Goal: Information Seeking & Learning: Learn about a topic

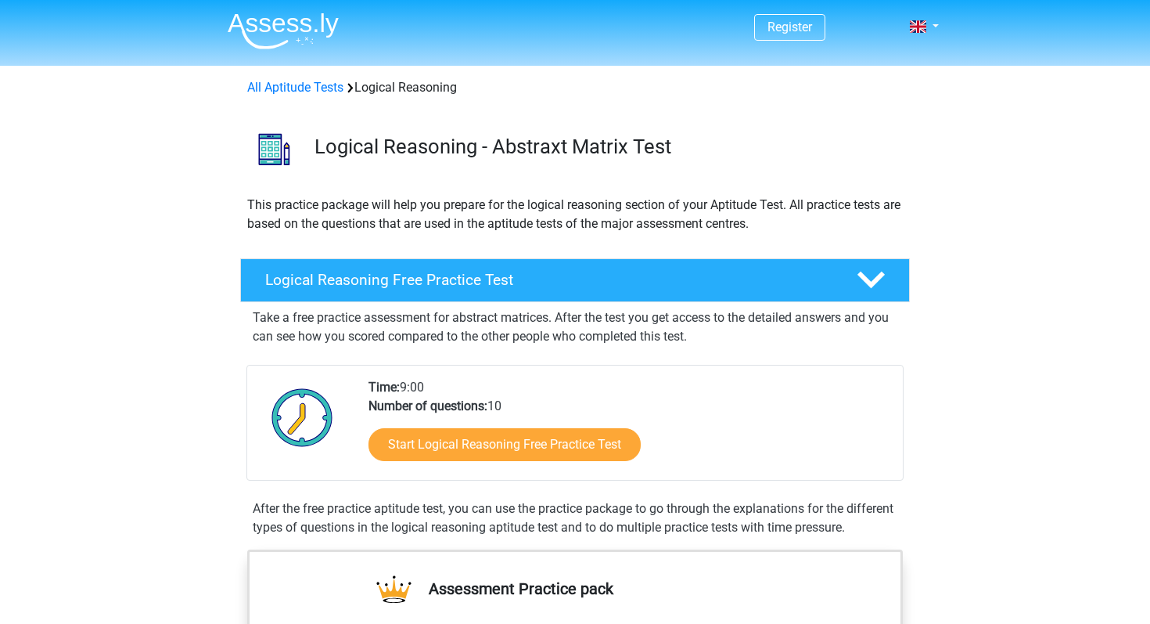
click at [548, 418] on div "Start Logical Reasoning Free Practice Test" at bounding box center [630, 447] width 522 height 64
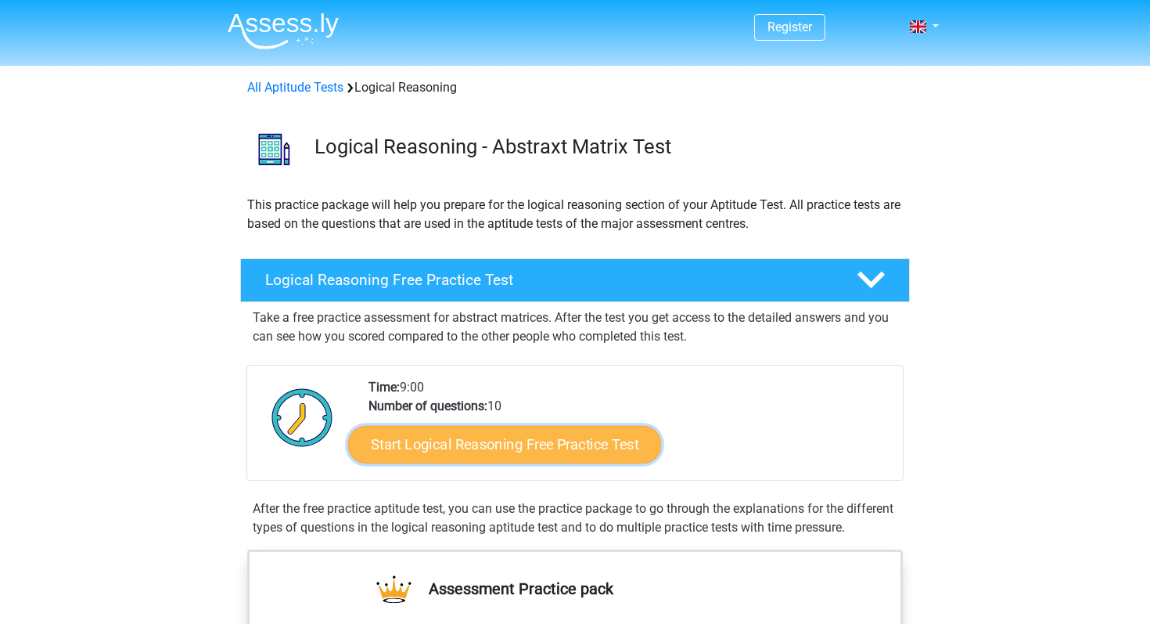
click at [542, 444] on link "Start Logical Reasoning Free Practice Test" at bounding box center [504, 444] width 313 height 38
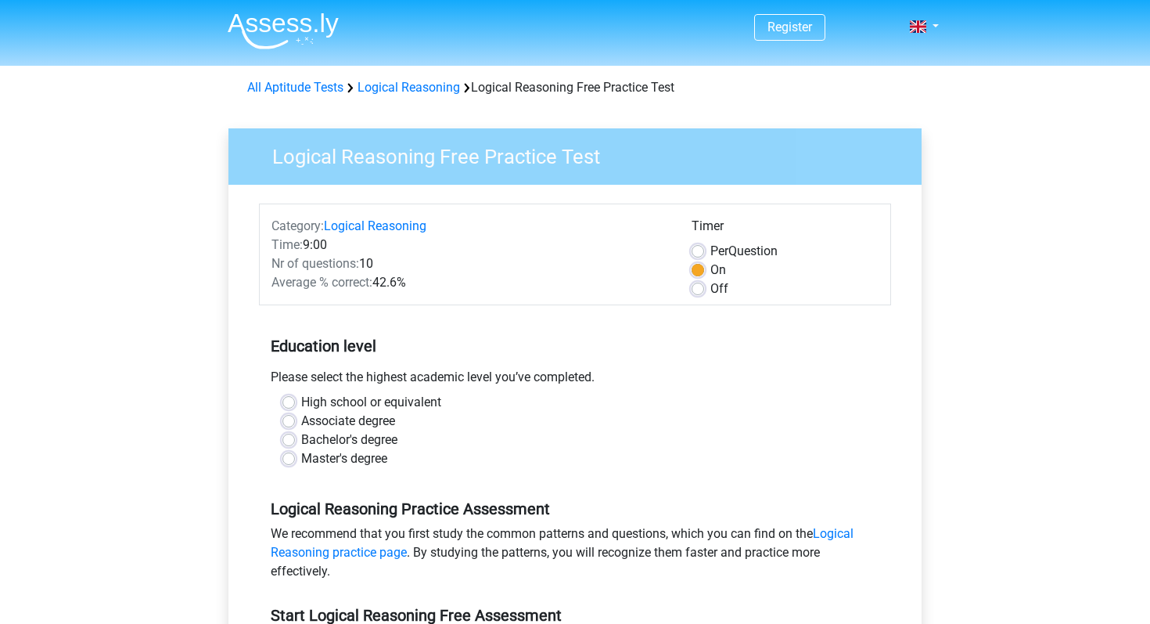
click at [413, 369] on div "Please select the highest academic level you’ve completed." at bounding box center [575, 380] width 632 height 25
click at [377, 402] on label "High school or equivalent" at bounding box center [371, 402] width 140 height 19
click at [295, 402] on input "High school or equivalent" at bounding box center [288, 401] width 13 height 16
radio input "true"
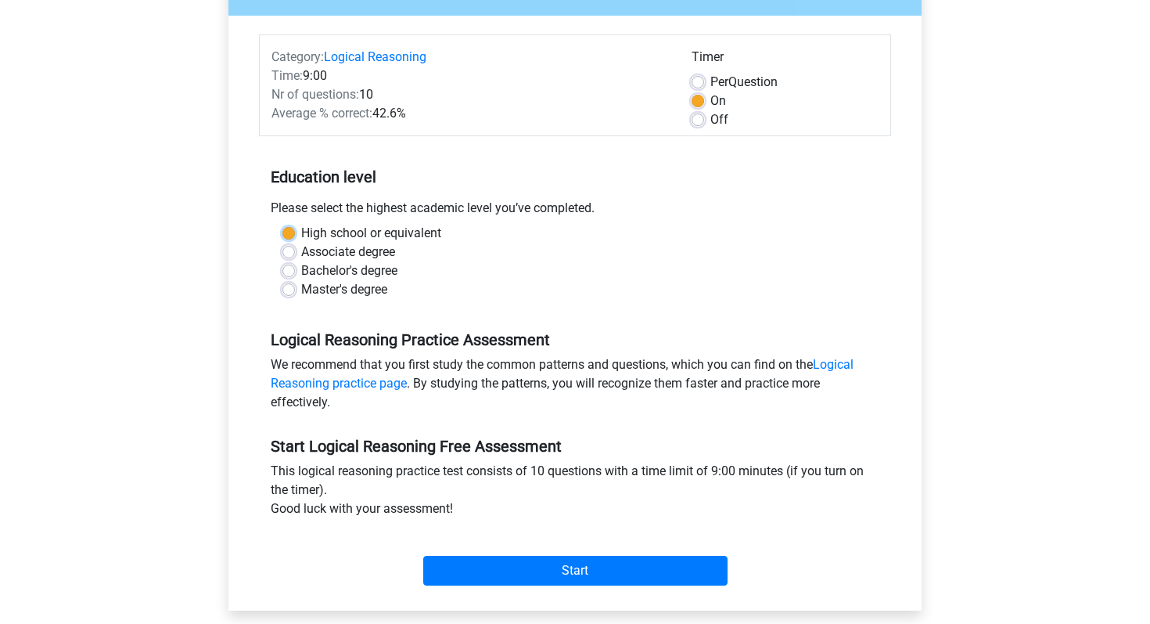
scroll to position [171, 0]
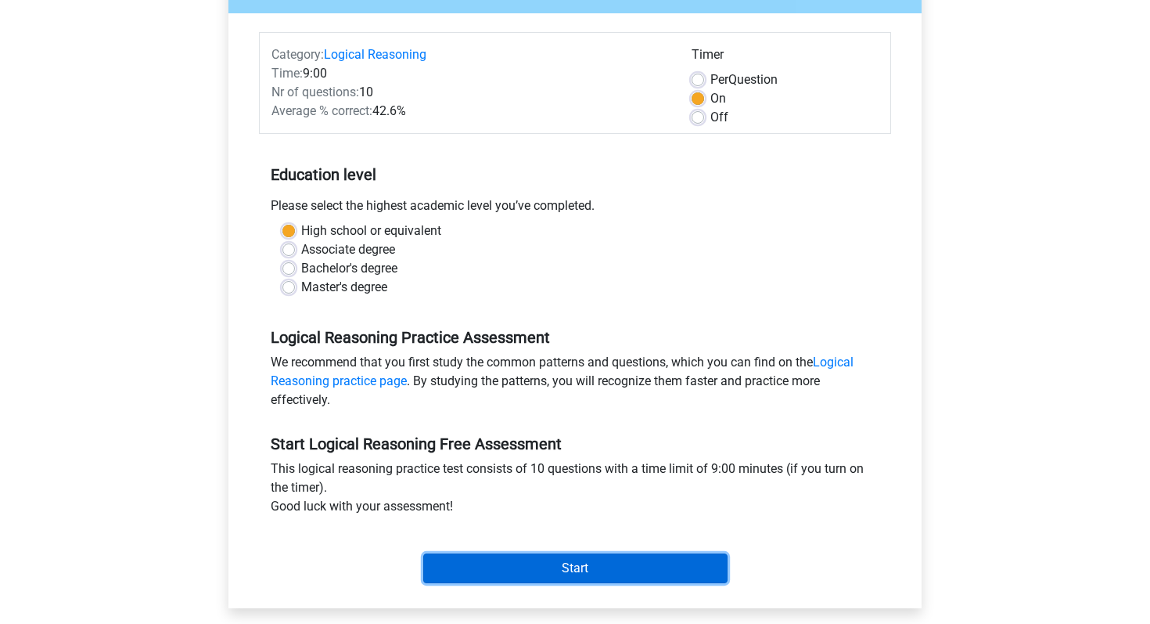
click at [505, 570] on input "Start" at bounding box center [575, 568] width 304 height 30
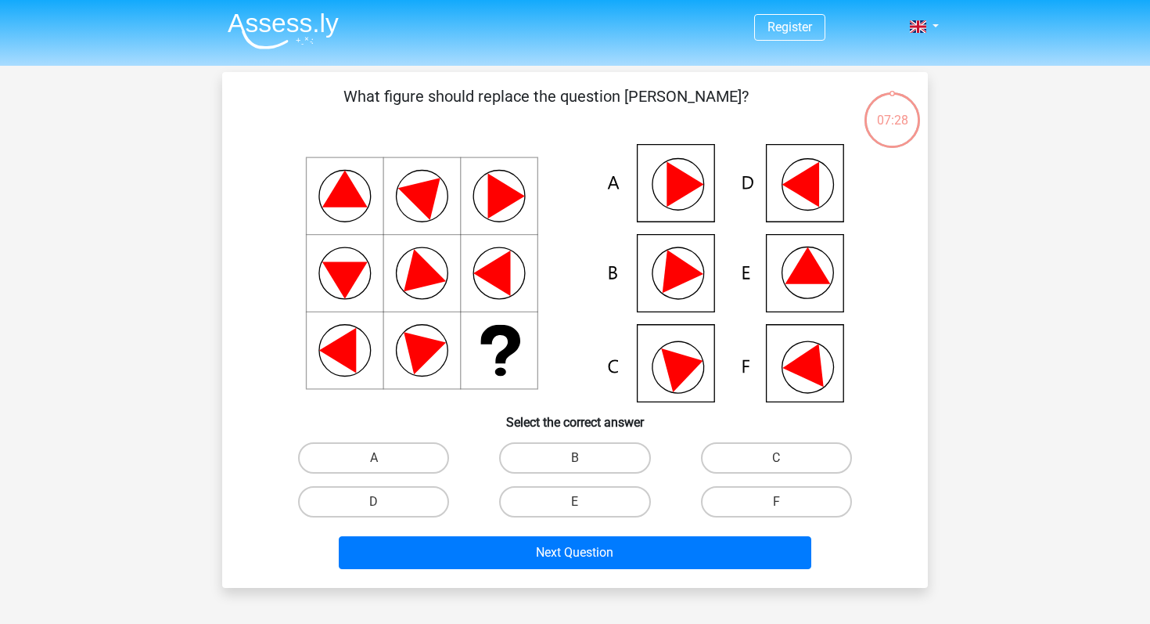
click at [660, 204] on icon at bounding box center [575, 273] width 631 height 258
click at [394, 467] on label "A" at bounding box center [373, 457] width 151 height 31
click at [384, 467] on input "A" at bounding box center [379, 463] width 10 height 10
radio input "true"
click at [479, 534] on div "Next Question" at bounding box center [575, 549] width 656 height 52
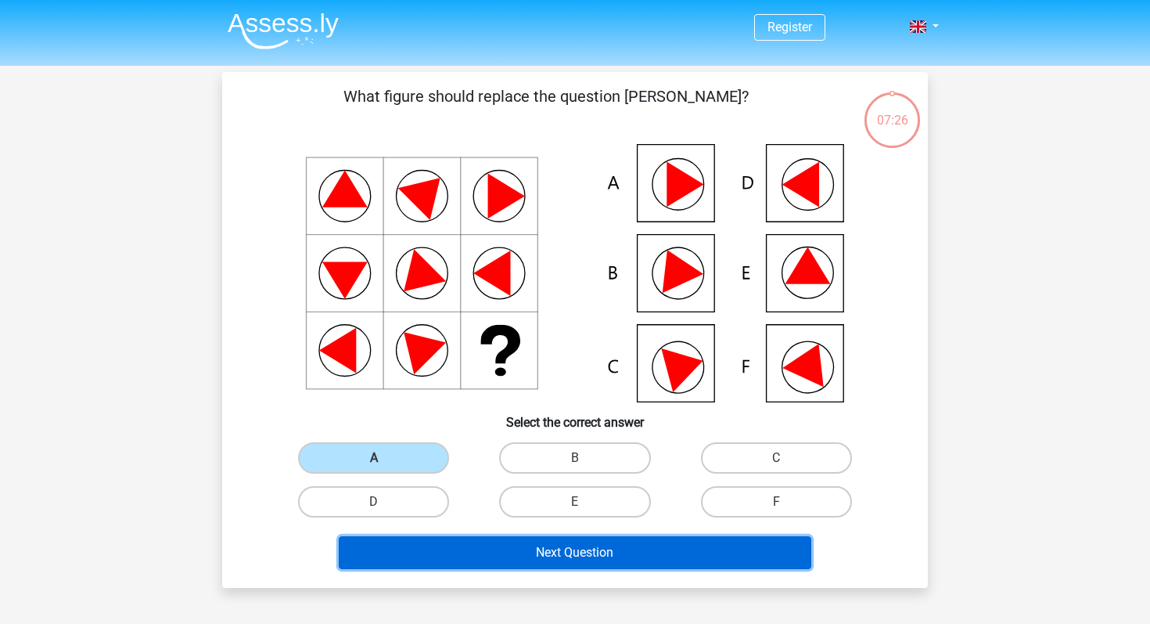
click at [488, 562] on button "Next Question" at bounding box center [575, 552] width 473 height 33
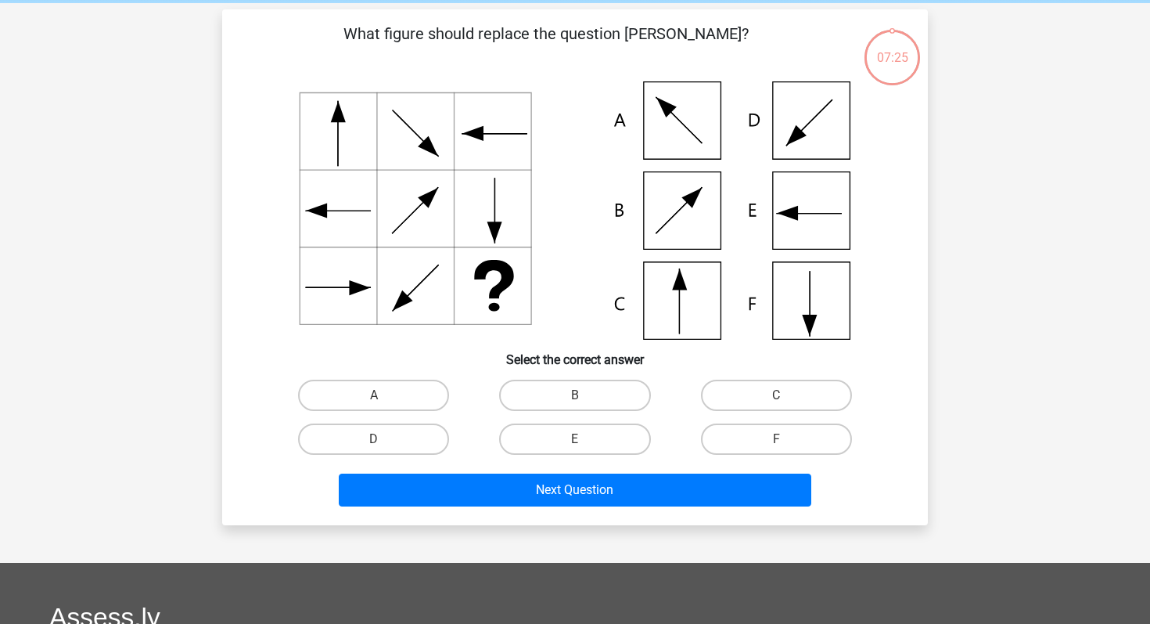
scroll to position [72, 0]
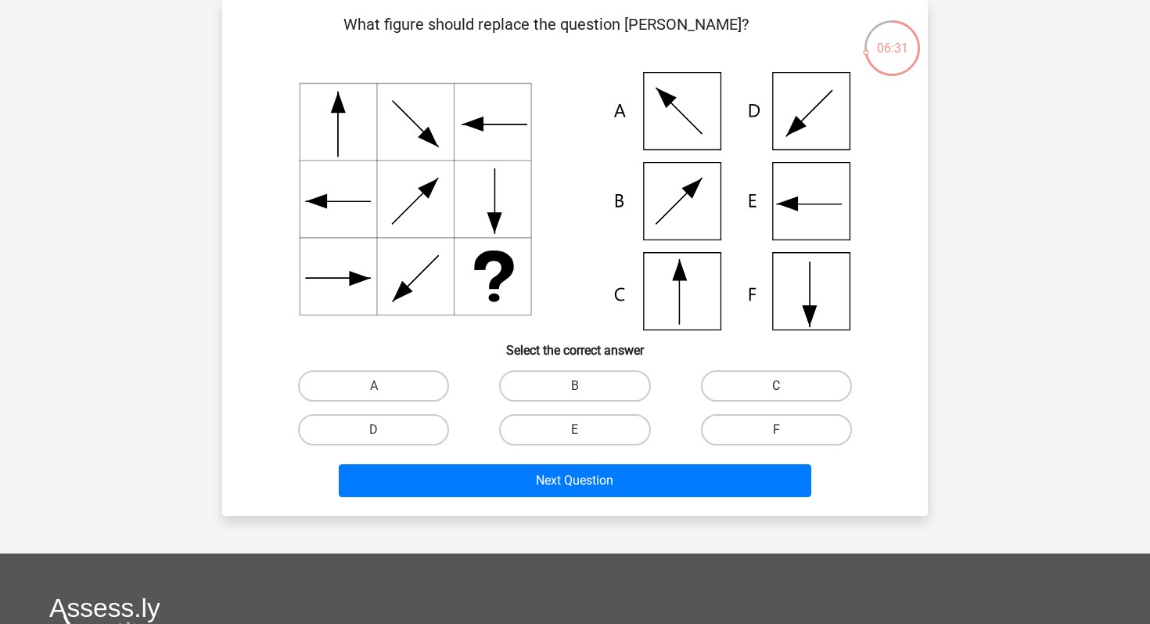
click at [721, 382] on label "C" at bounding box center [776, 385] width 151 height 31
click at [776, 386] on input "C" at bounding box center [781, 391] width 10 height 10
radio input "true"
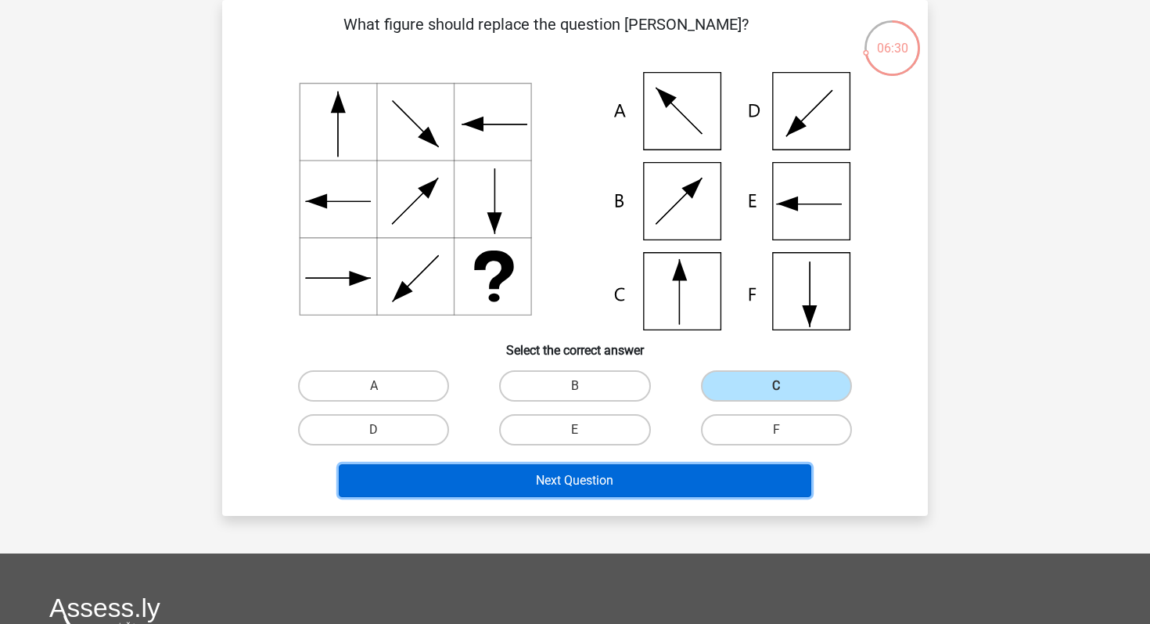
click at [689, 489] on button "Next Question" at bounding box center [575, 480] width 473 height 33
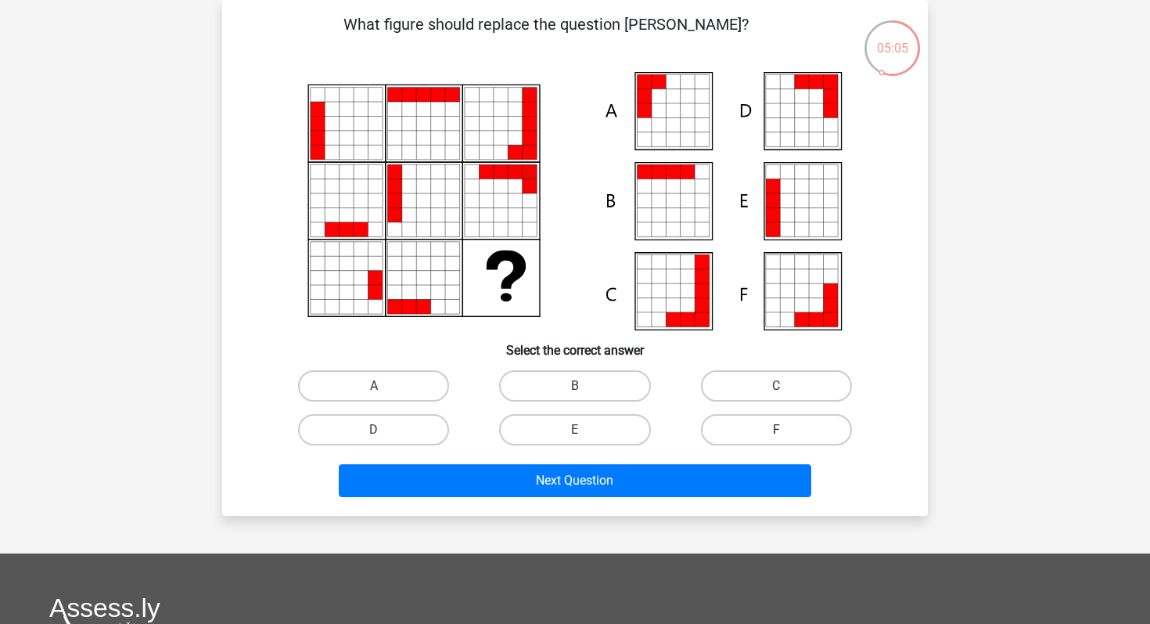
click at [735, 435] on label "F" at bounding box center [776, 429] width 151 height 31
click at [776, 435] on input "F" at bounding box center [781, 435] width 10 height 10
radio input "true"
click at [390, 389] on label "A" at bounding box center [373, 385] width 151 height 31
click at [384, 389] on input "A" at bounding box center [379, 391] width 10 height 10
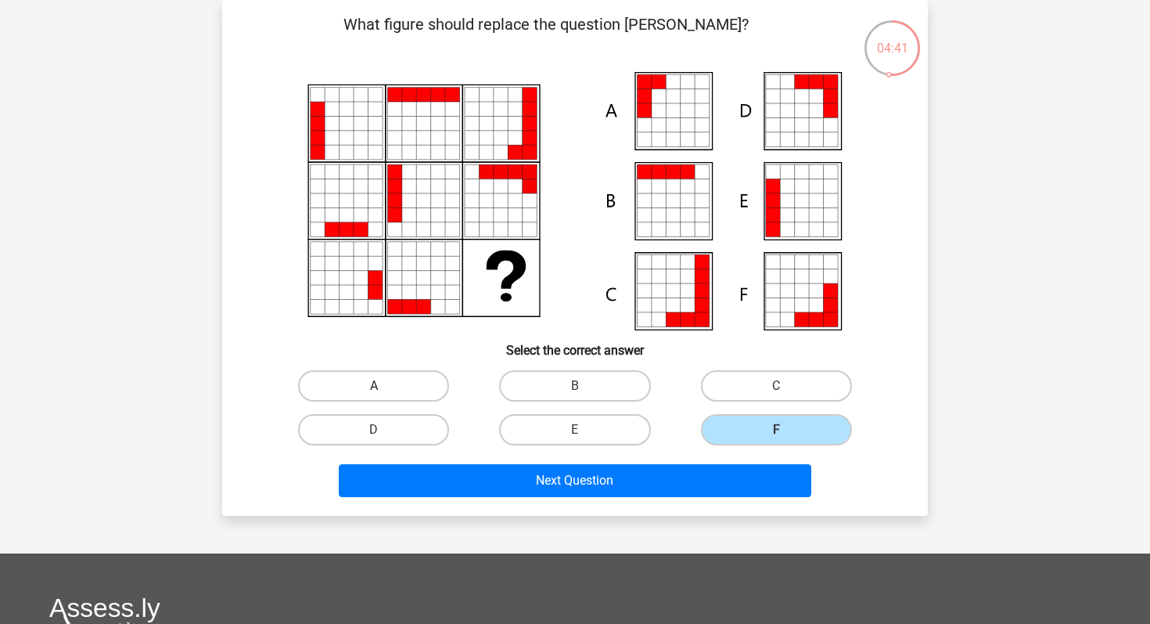
radio input "true"
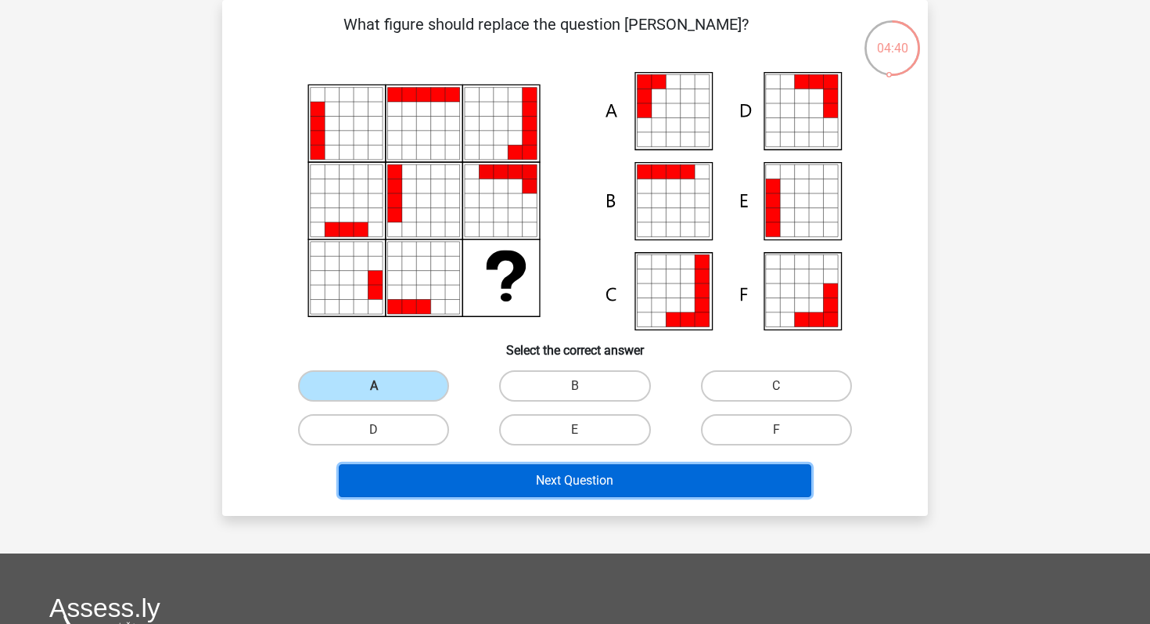
click at [463, 480] on button "Next Question" at bounding box center [575, 480] width 473 height 33
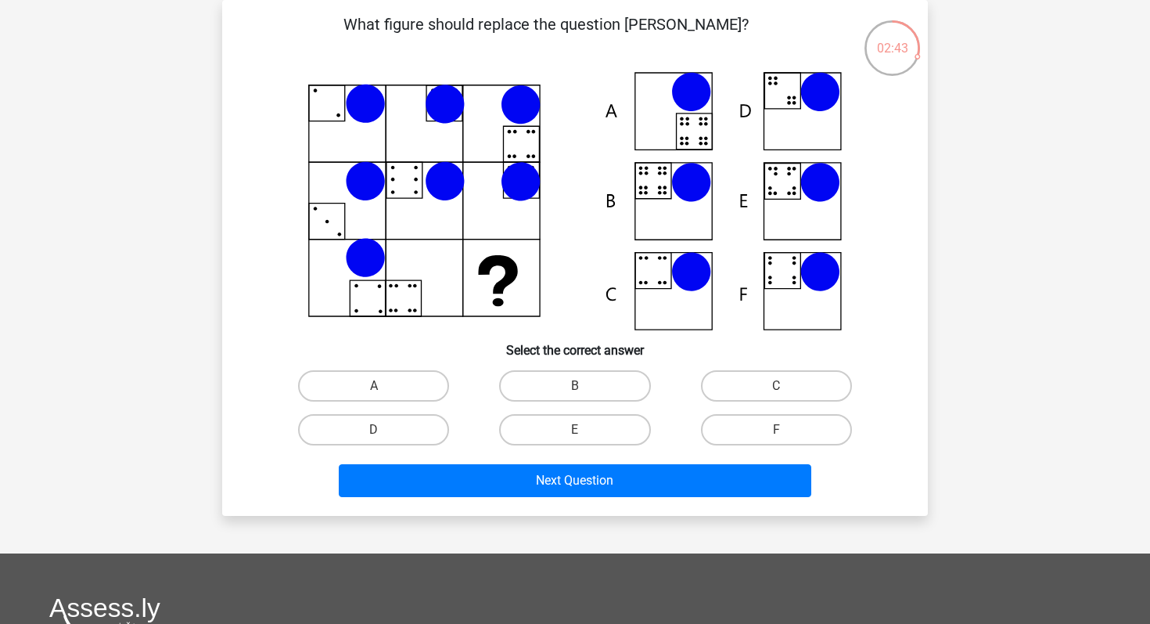
click at [674, 171] on icon at bounding box center [575, 201] width 631 height 258
click at [789, 388] on label "C" at bounding box center [776, 385] width 151 height 31
click at [786, 388] on input "C" at bounding box center [781, 391] width 10 height 10
radio input "true"
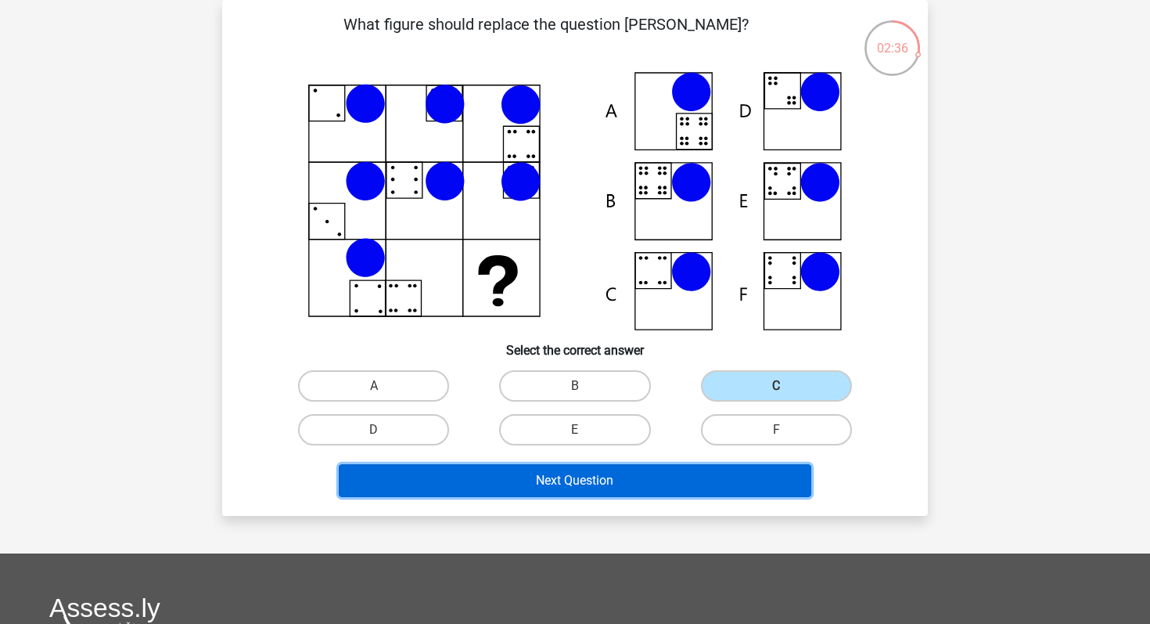
click at [675, 470] on button "Next Question" at bounding box center [575, 480] width 473 height 33
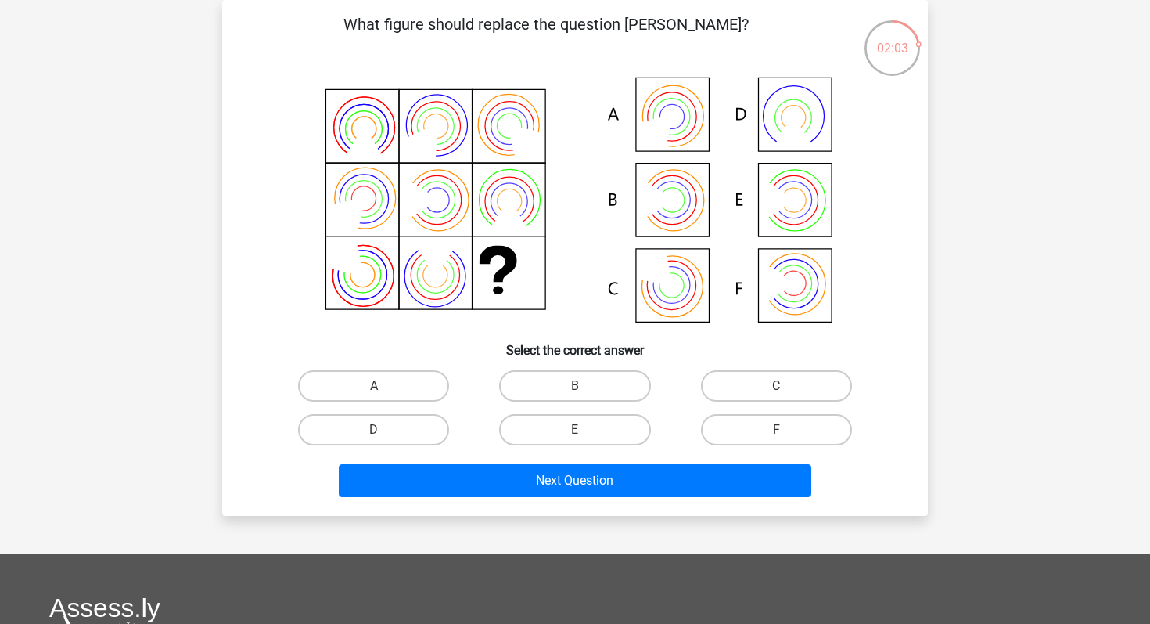
click at [660, 155] on icon at bounding box center [575, 201] width 631 height 258
click at [411, 372] on label "A" at bounding box center [373, 385] width 151 height 31
click at [384, 386] on input "A" at bounding box center [379, 391] width 10 height 10
radio input "true"
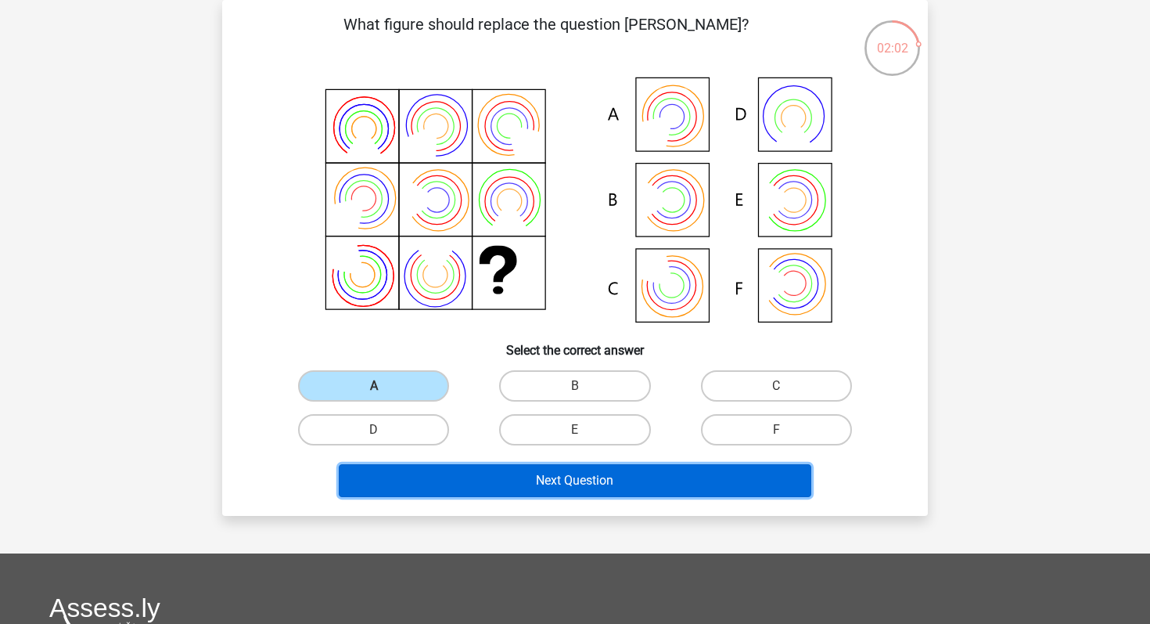
click at [491, 464] on button "Next Question" at bounding box center [575, 480] width 473 height 33
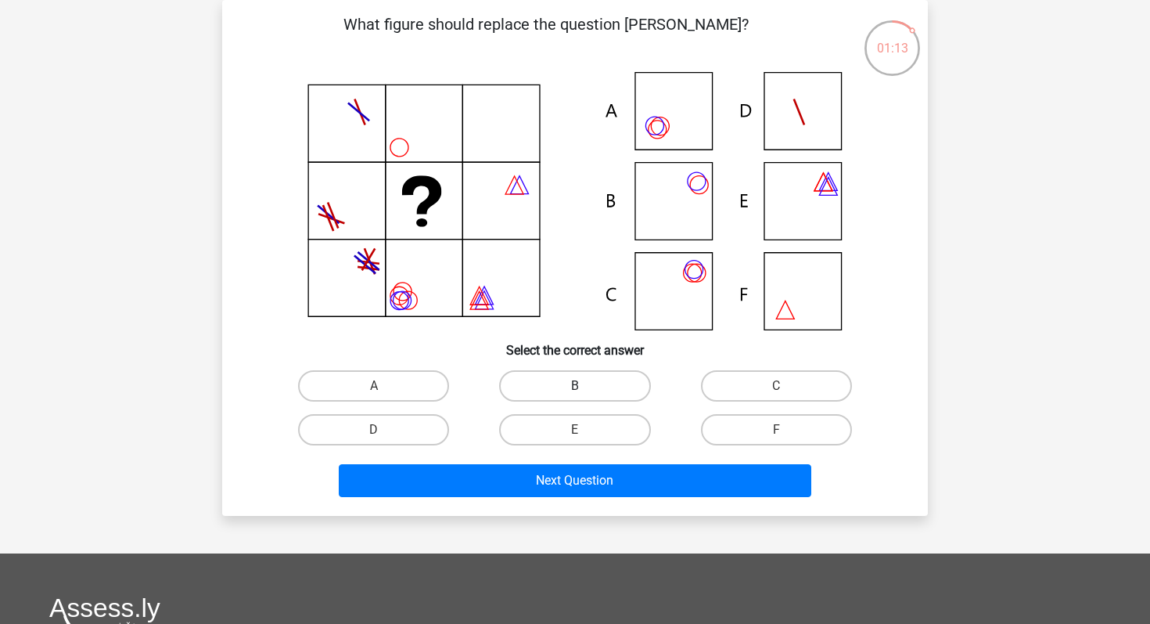
click at [540, 379] on label "B" at bounding box center [574, 385] width 151 height 31
click at [575, 386] on input "B" at bounding box center [580, 391] width 10 height 10
radio input "true"
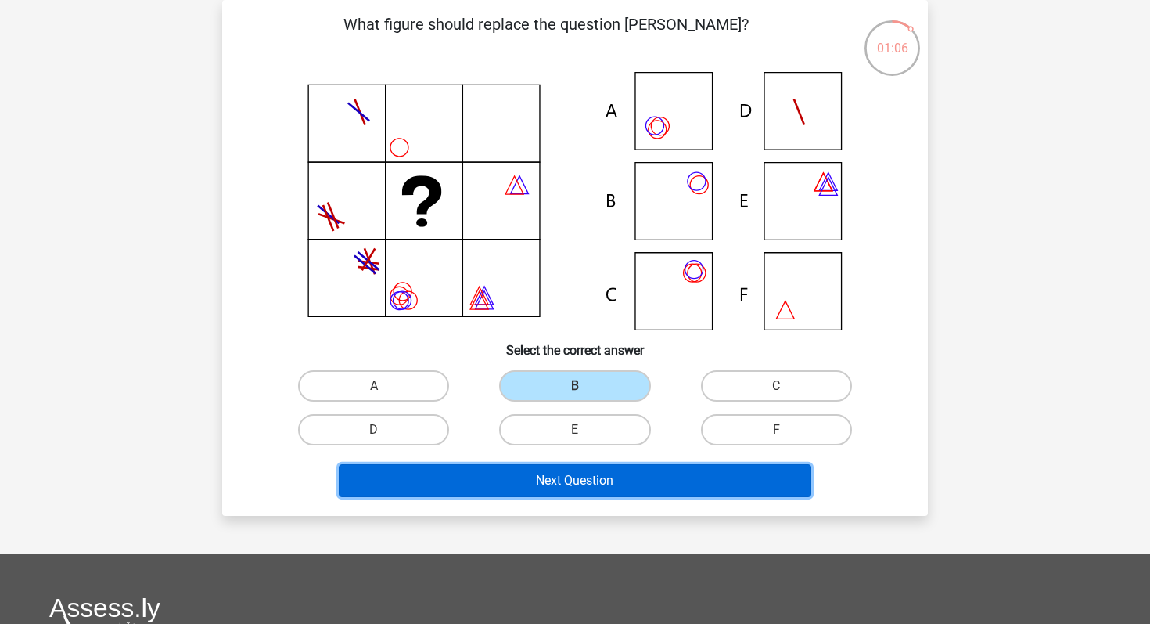
click at [572, 488] on button "Next Question" at bounding box center [575, 480] width 473 height 33
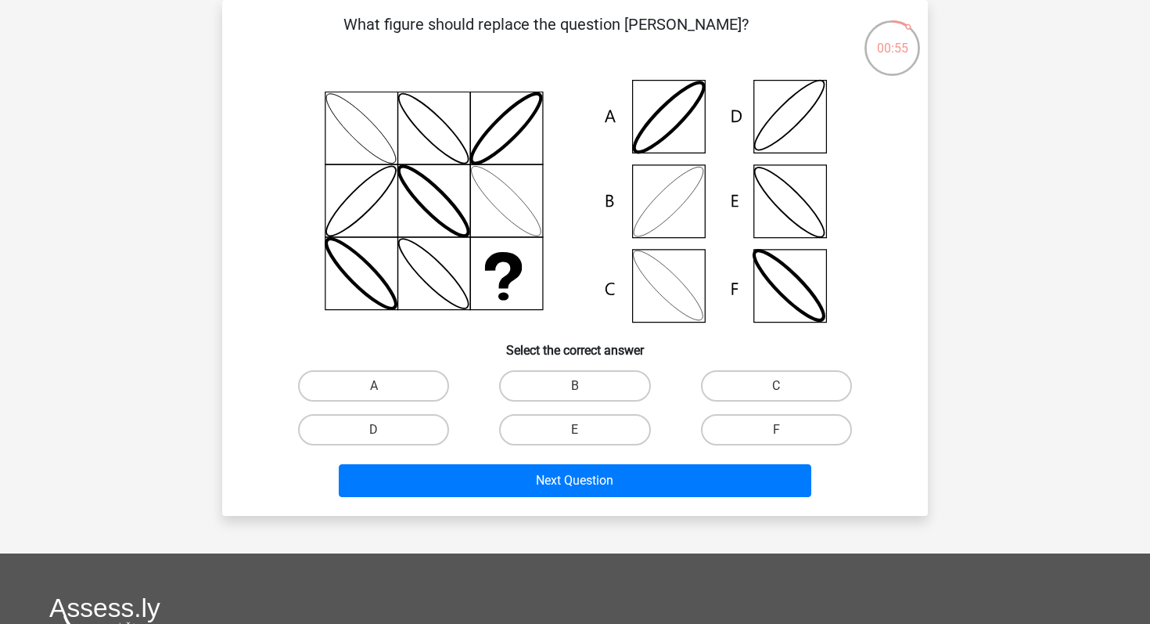
click at [387, 203] on icon at bounding box center [575, 201] width 631 height 258
click at [600, 382] on label "B" at bounding box center [574, 385] width 151 height 31
click at [585, 386] on input "B" at bounding box center [580, 391] width 10 height 10
radio input "true"
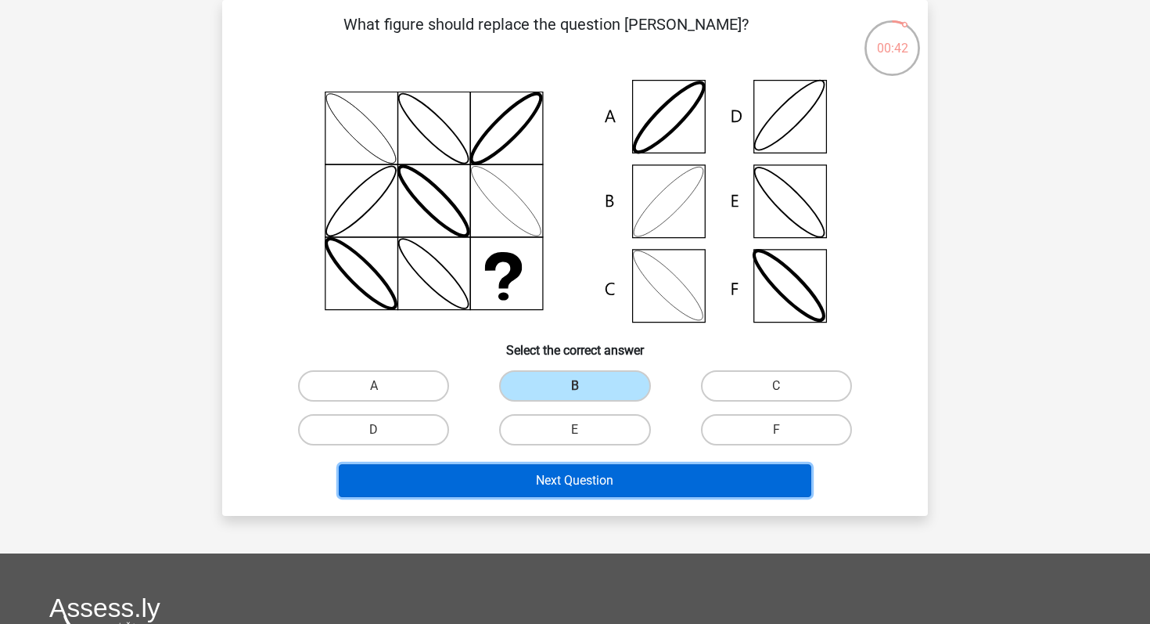
click at [643, 477] on button "Next Question" at bounding box center [575, 480] width 473 height 33
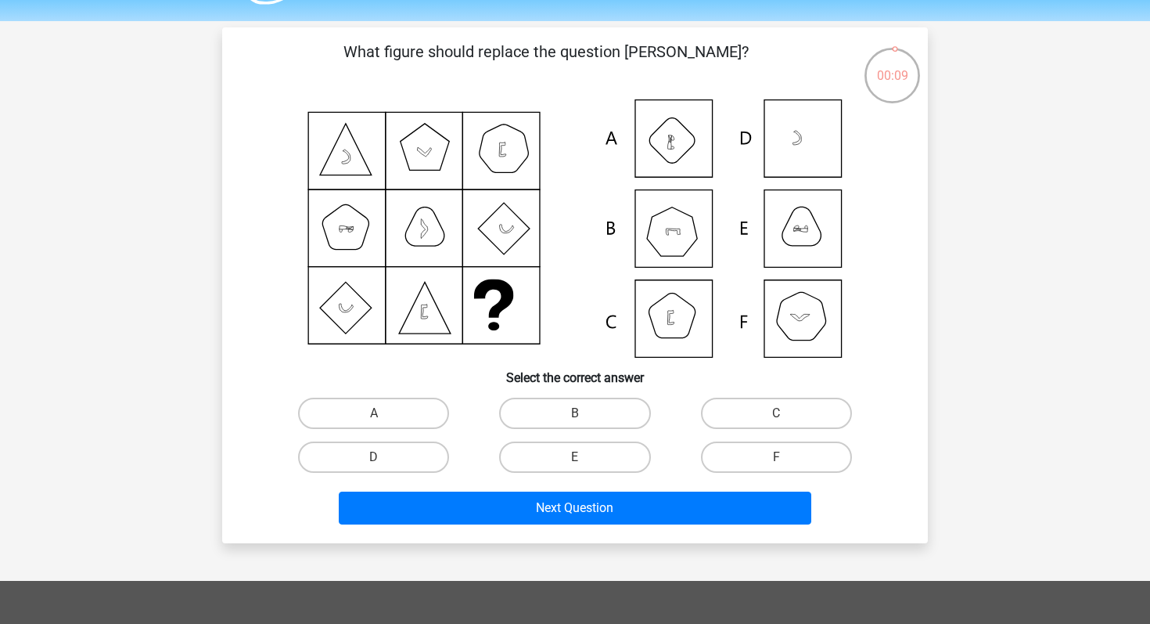
scroll to position [45, 0]
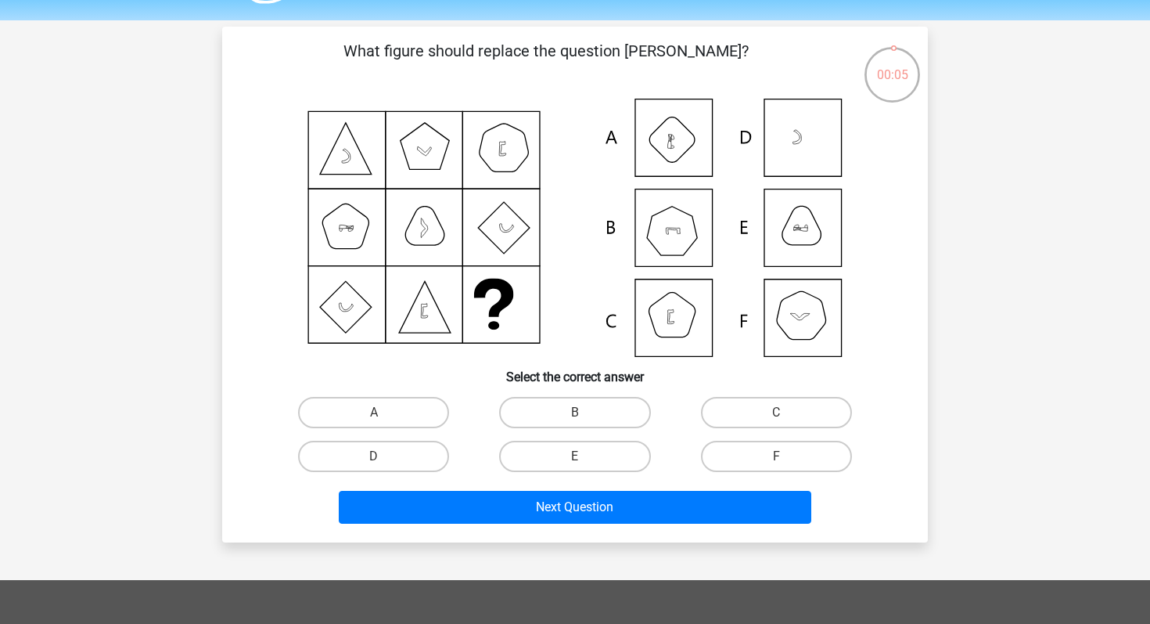
click at [682, 235] on icon at bounding box center [575, 228] width 631 height 258
click at [625, 412] on label "B" at bounding box center [574, 412] width 151 height 31
click at [585, 412] on input "B" at bounding box center [580, 417] width 10 height 10
radio input "true"
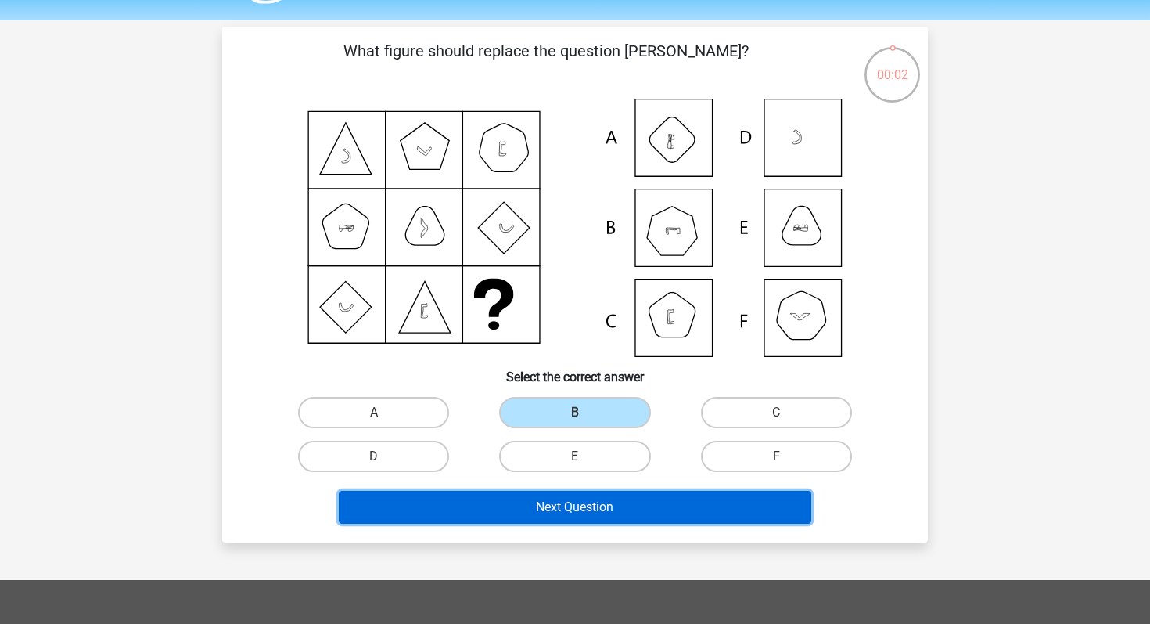
click at [646, 513] on button "Next Question" at bounding box center [575, 507] width 473 height 33
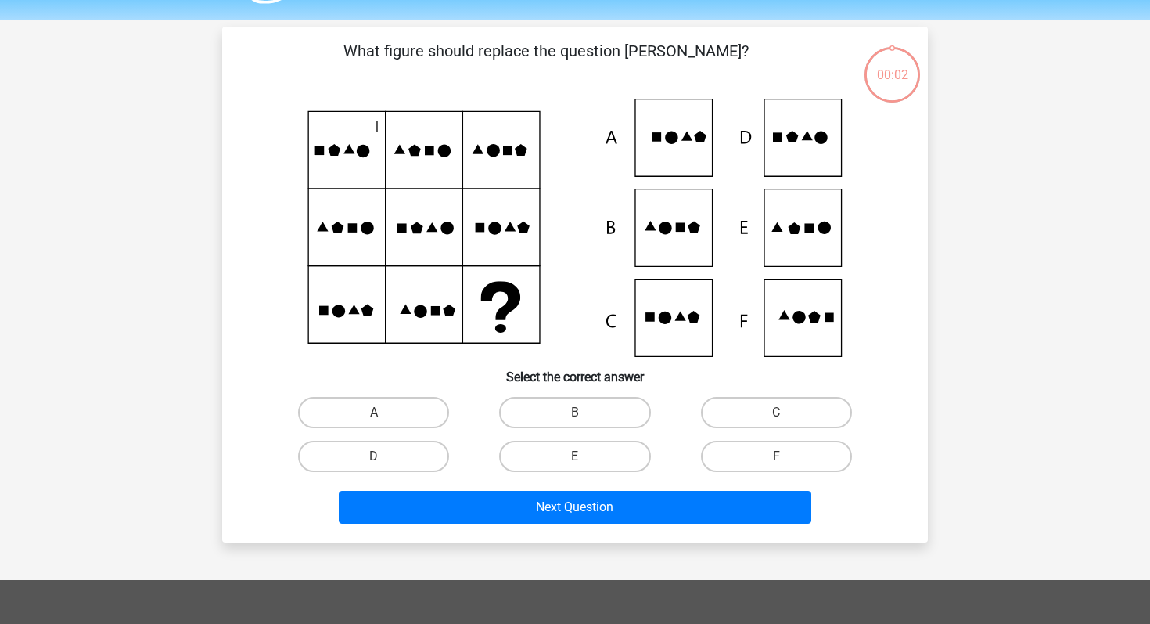
scroll to position [72, 0]
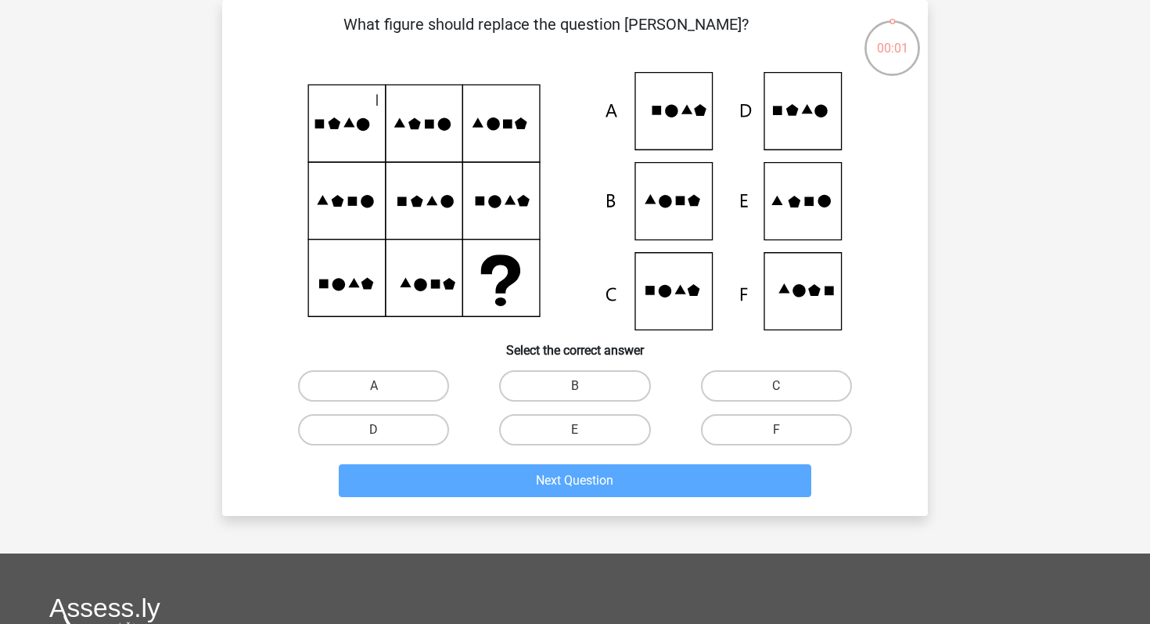
click at [785, 386] on input "C" at bounding box center [781, 391] width 10 height 10
radio input "true"
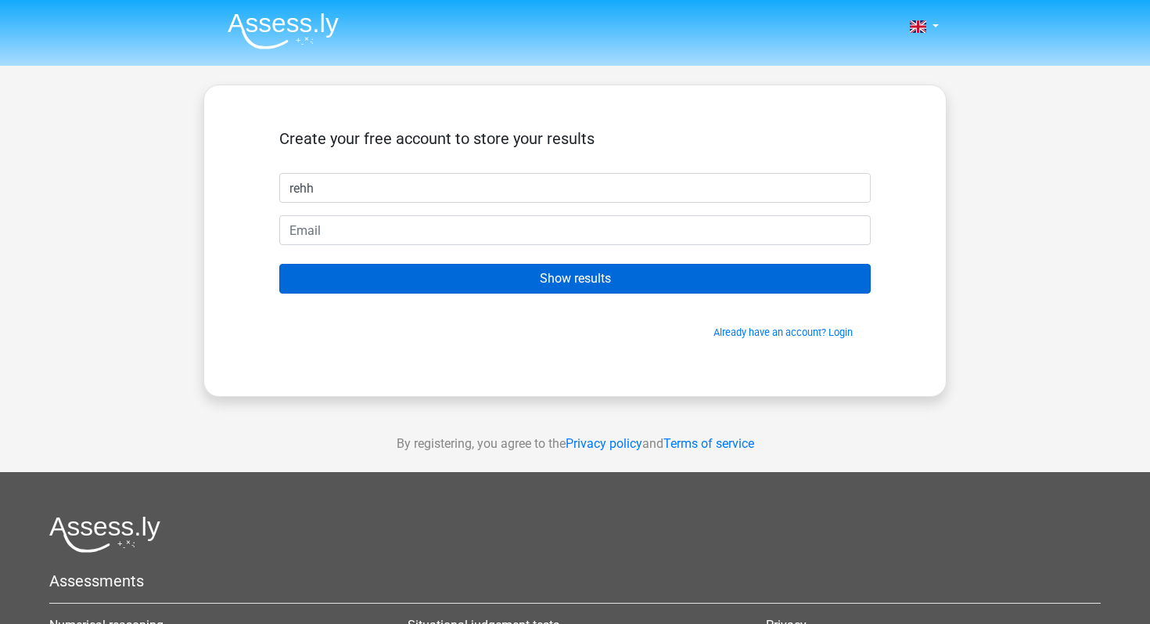
type input "rehh"
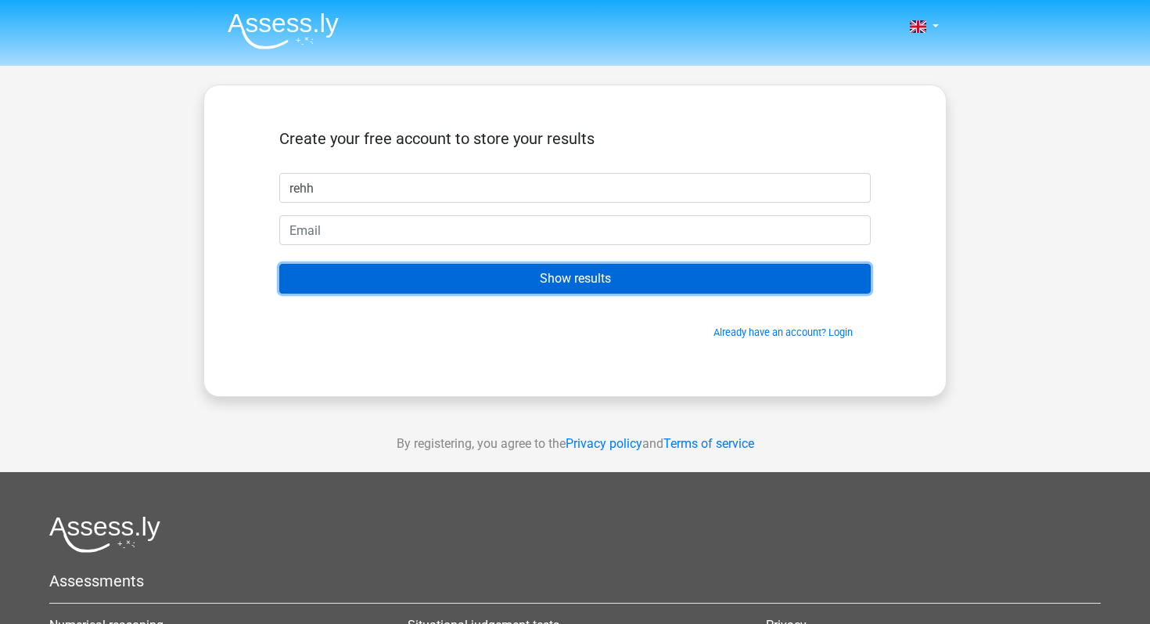
click at [673, 293] on input "Show results" at bounding box center [575, 279] width 592 height 30
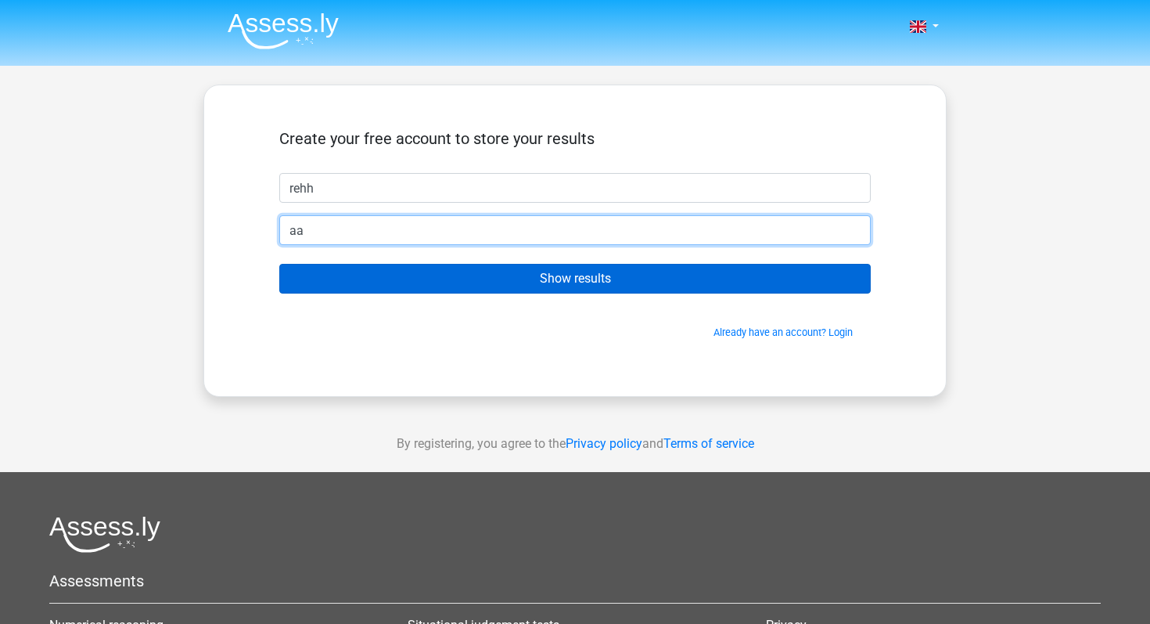
type input "a"
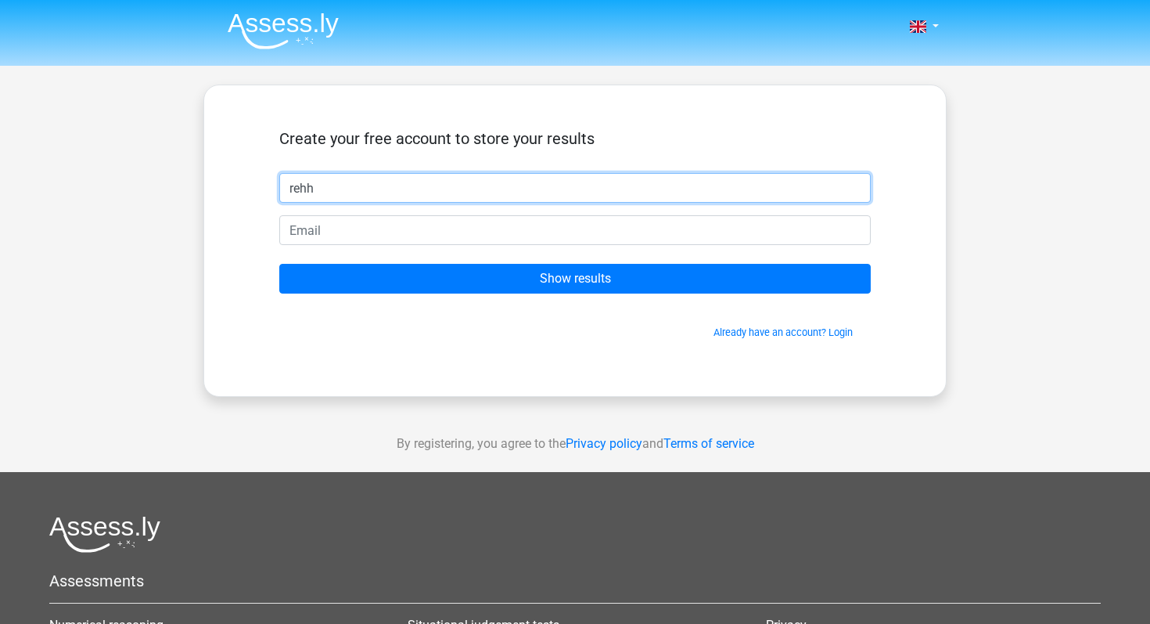
click at [506, 184] on input "rehh" at bounding box center [575, 188] width 592 height 30
type input "rehaan"
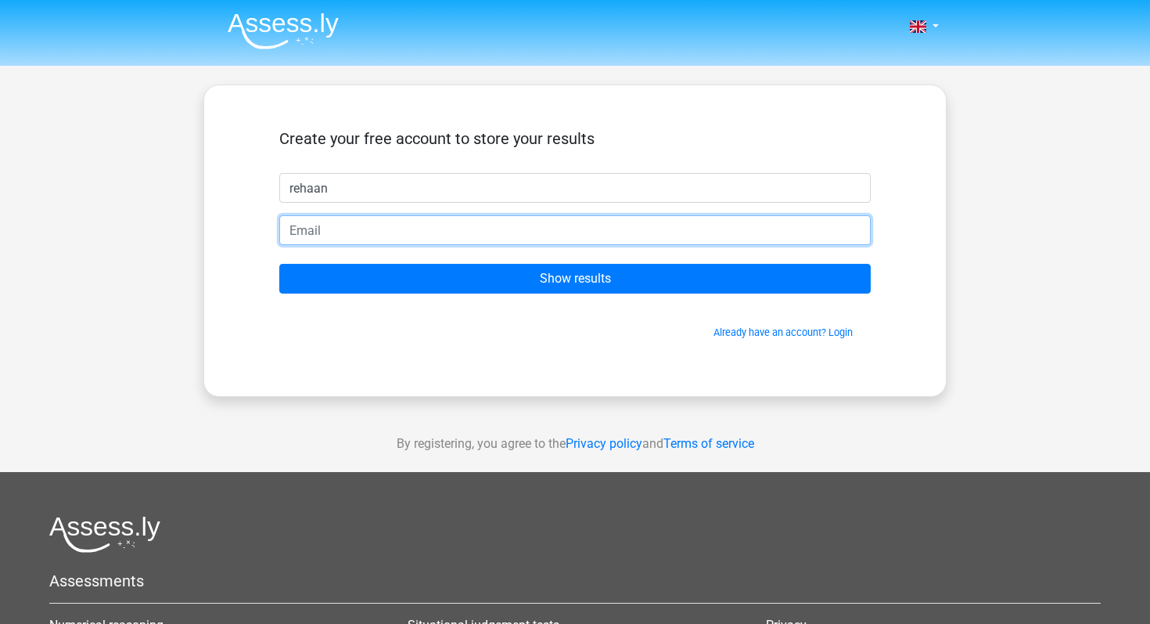
click at [524, 229] on input "email" at bounding box center [575, 230] width 592 height 30
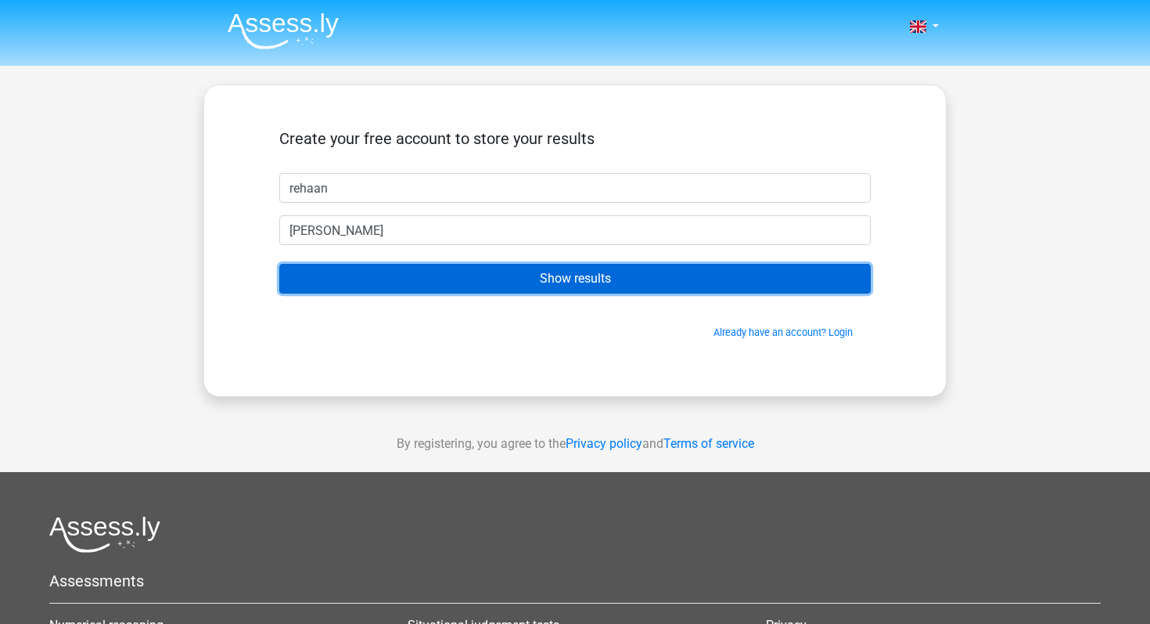
click at [595, 275] on input "Show results" at bounding box center [575, 279] width 592 height 30
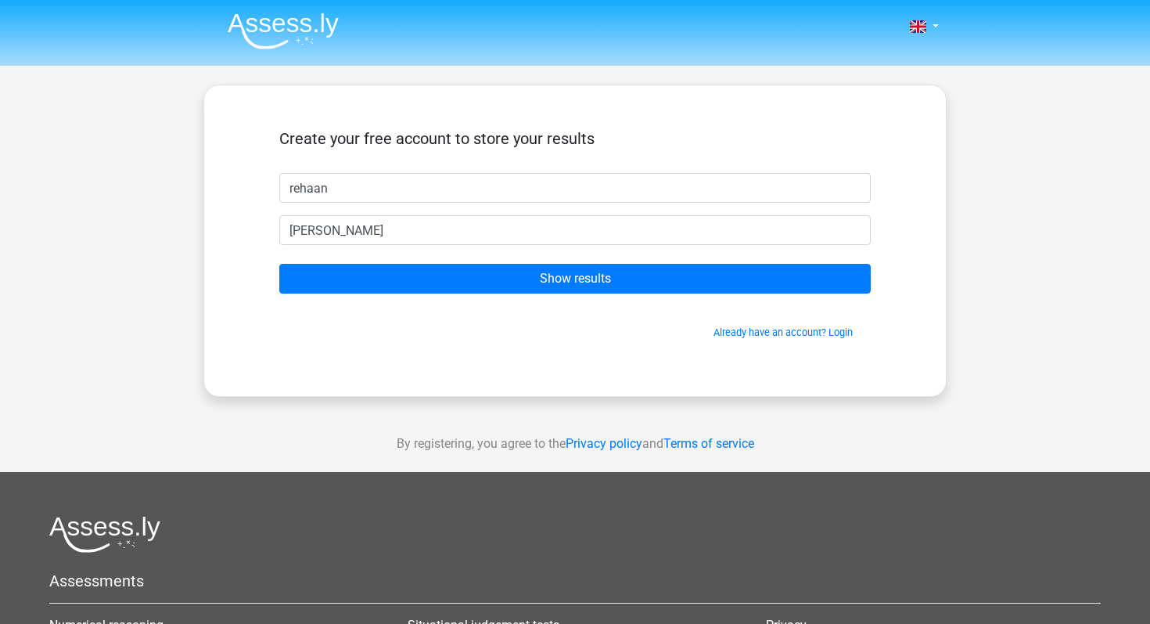
click at [682, 293] on form "Create your free account to store your results rehaan kansakar Show results Alr…" at bounding box center [575, 234] width 592 height 210
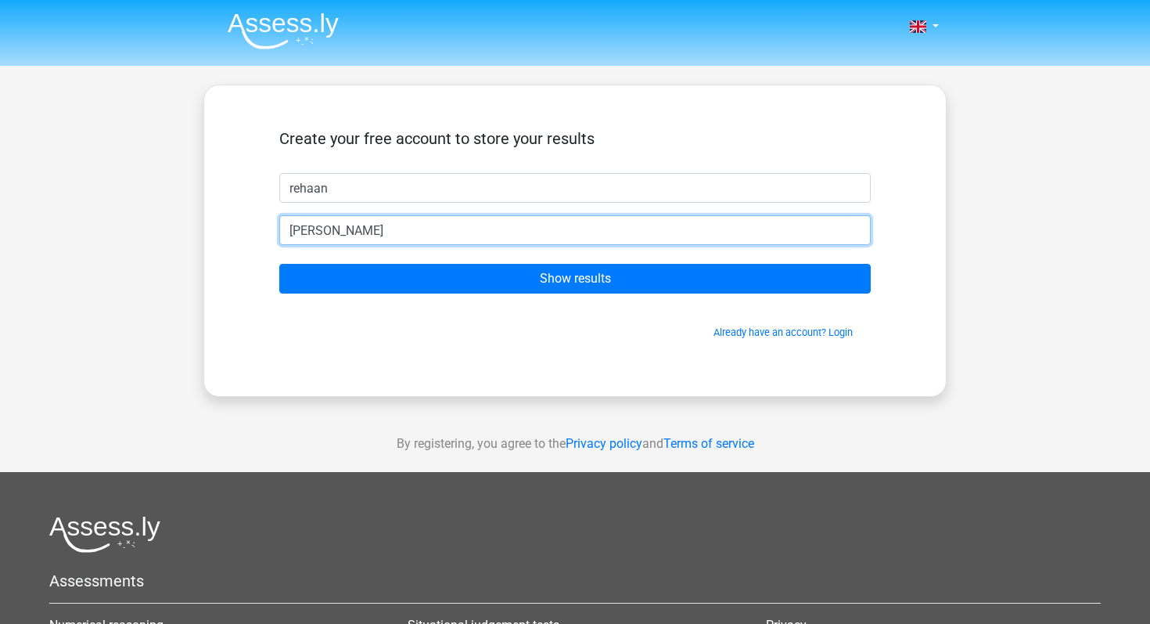
drag, startPoint x: 501, startPoint y: 233, endPoint x: 222, endPoint y: 241, distance: 278.7
click at [222, 241] on div "Create your free account to store your results rehaan kansakar Show results Alr…" at bounding box center [574, 241] width 743 height 312
type input "k"
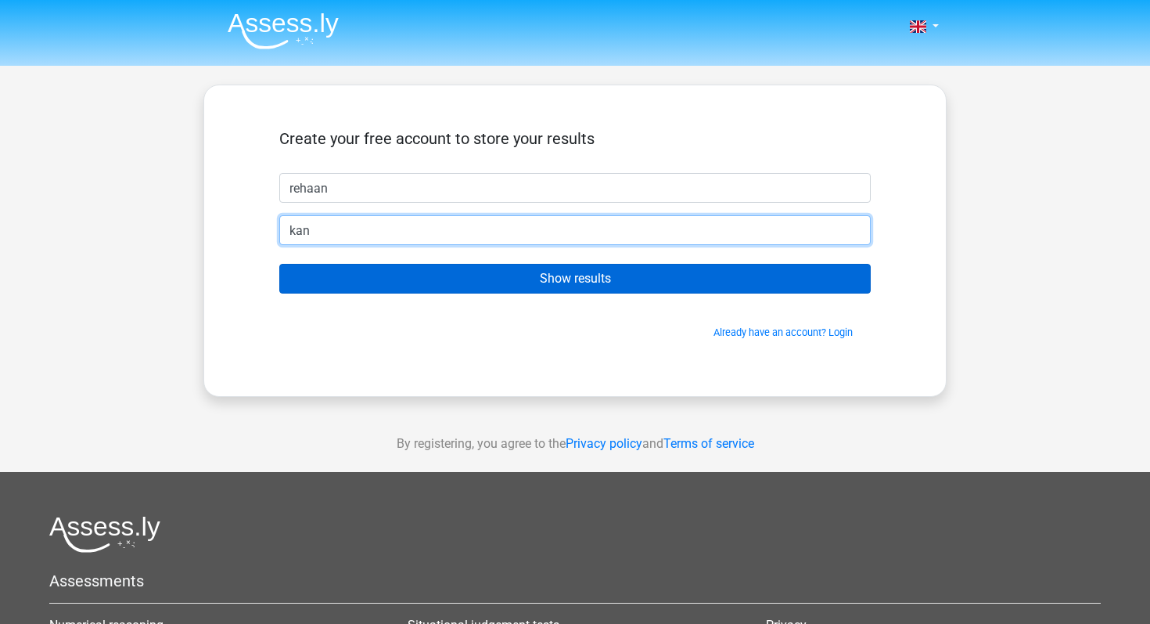
type input "[EMAIL_ADDRESS][DOMAIN_NAME]"
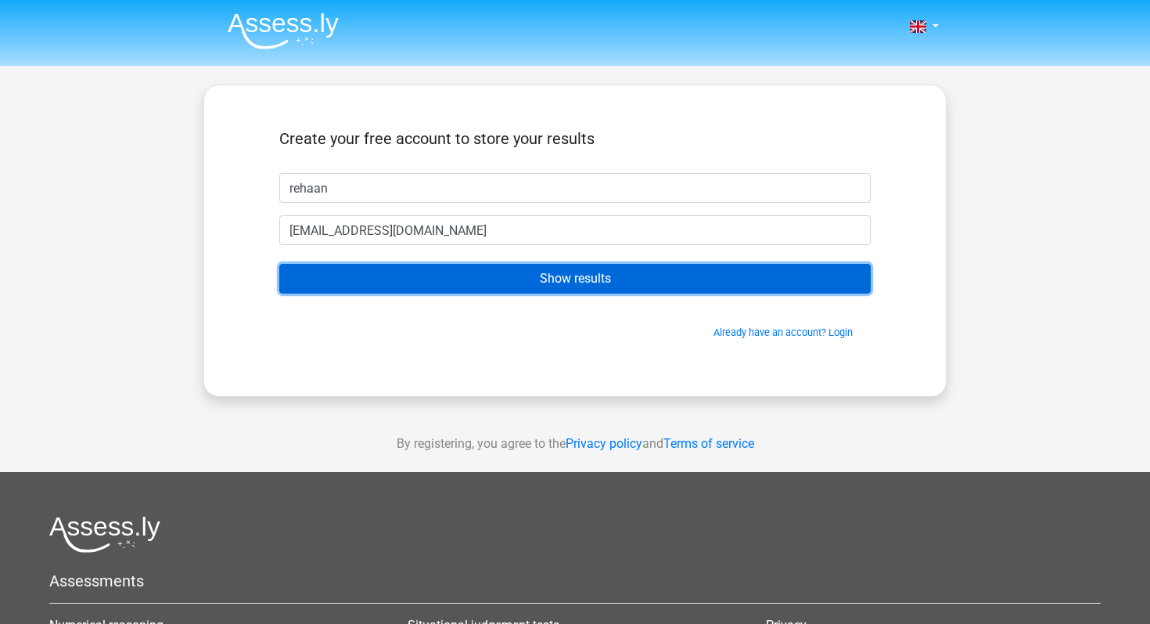
click at [436, 275] on input "Show results" at bounding box center [575, 279] width 592 height 30
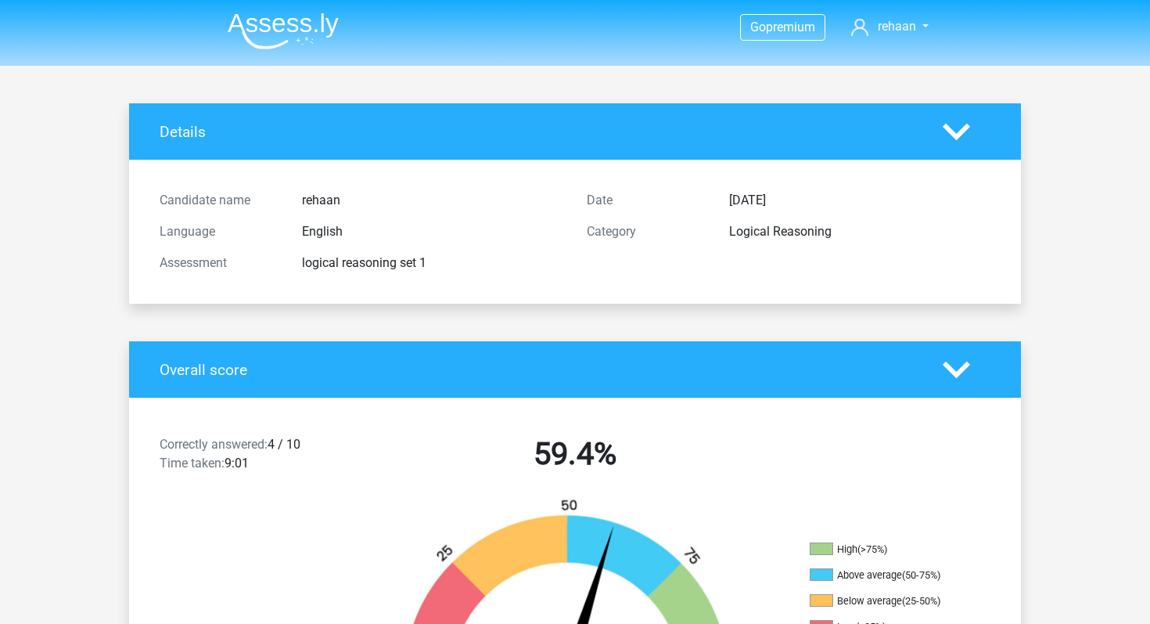
click at [944, 127] on polygon at bounding box center [956, 131] width 27 height 17
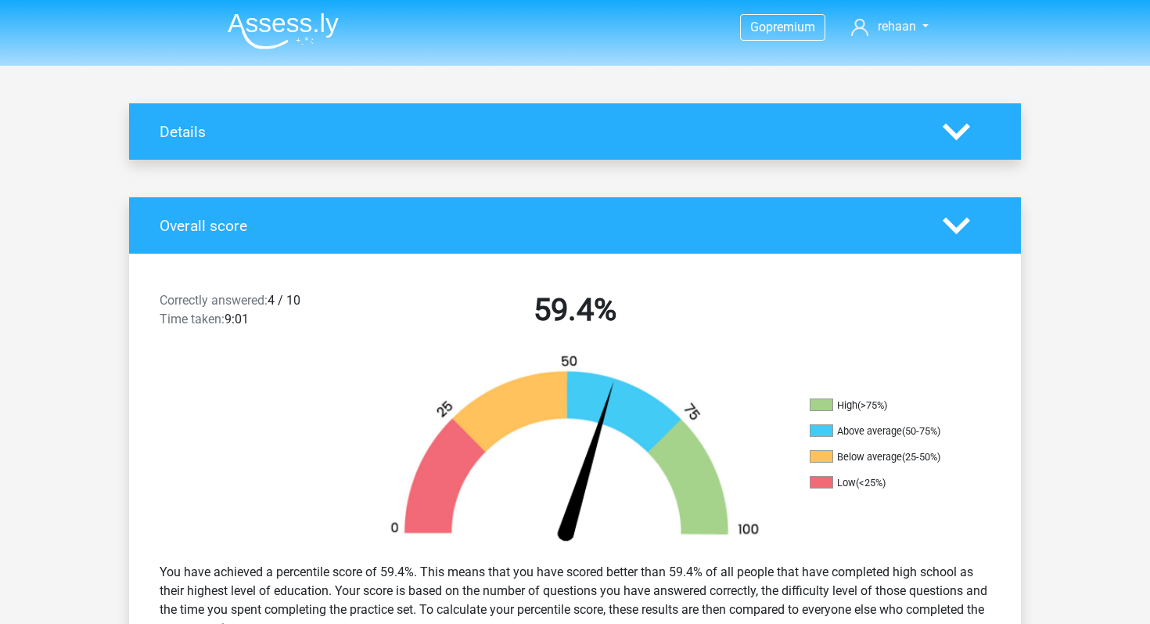
click at [954, 127] on icon at bounding box center [956, 131] width 27 height 27
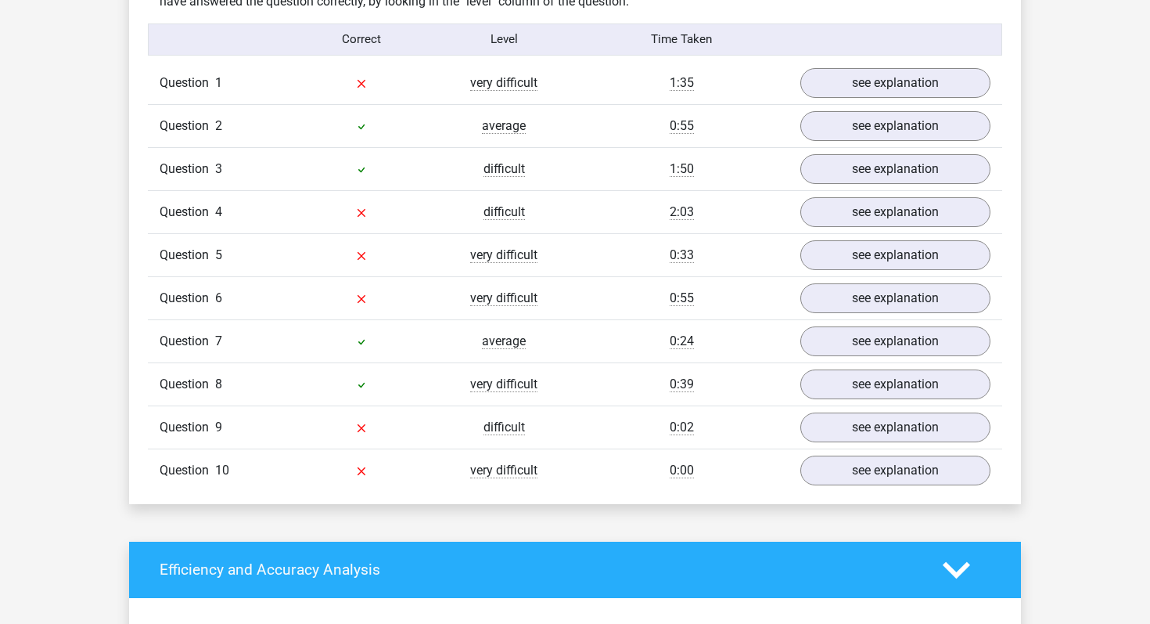
scroll to position [1250, 0]
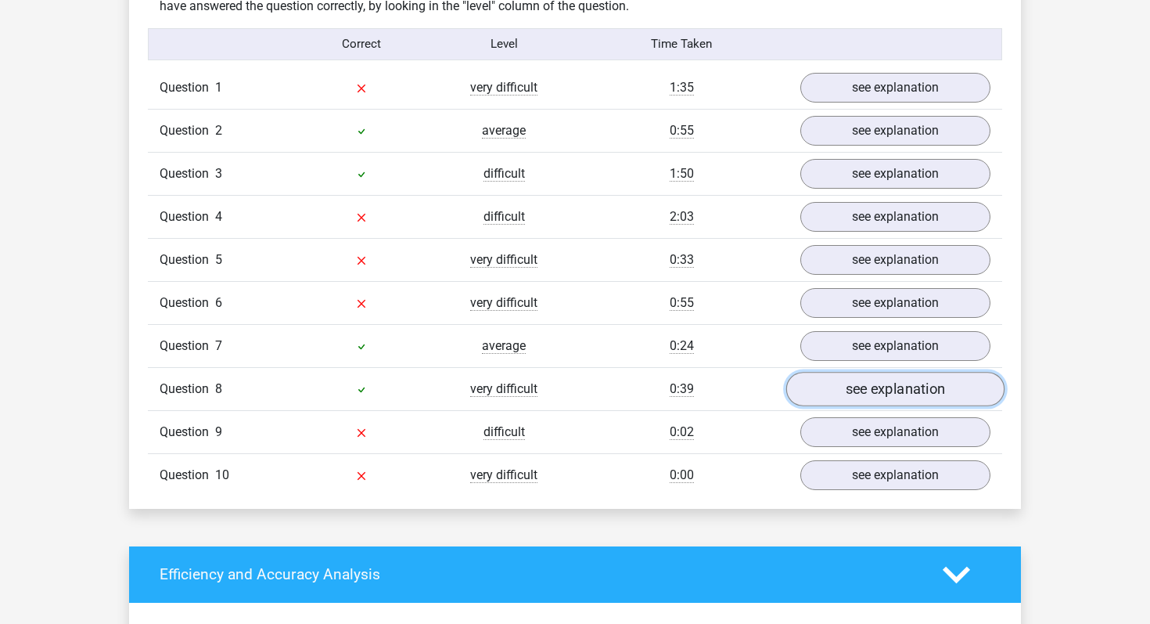
click at [905, 398] on link "see explanation" at bounding box center [895, 389] width 218 height 34
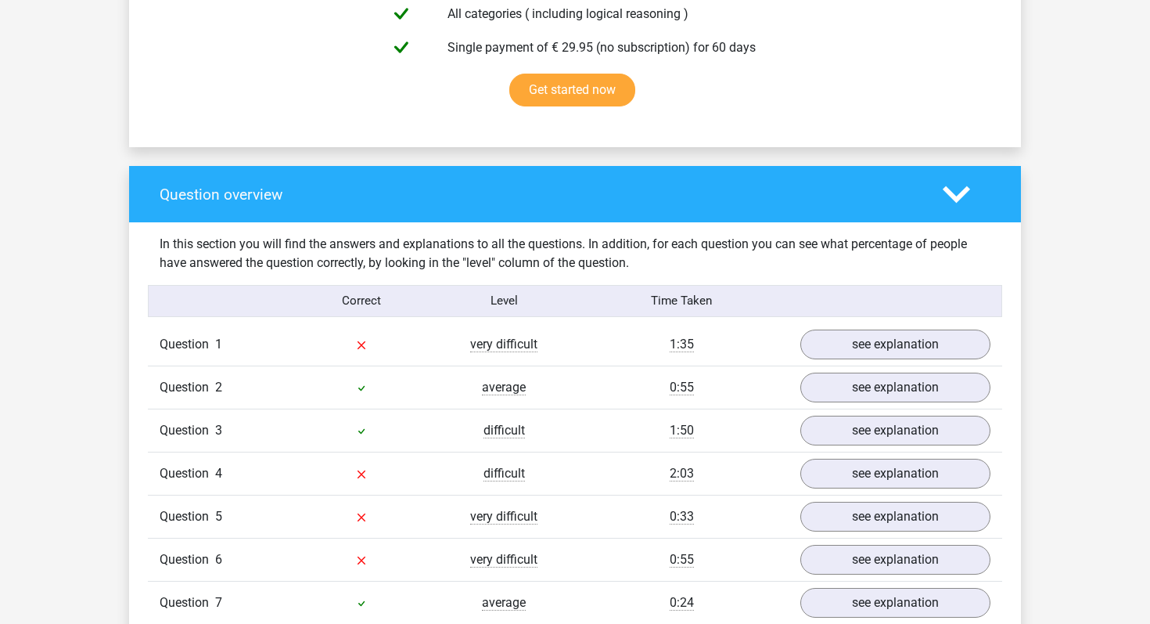
scroll to position [976, 0]
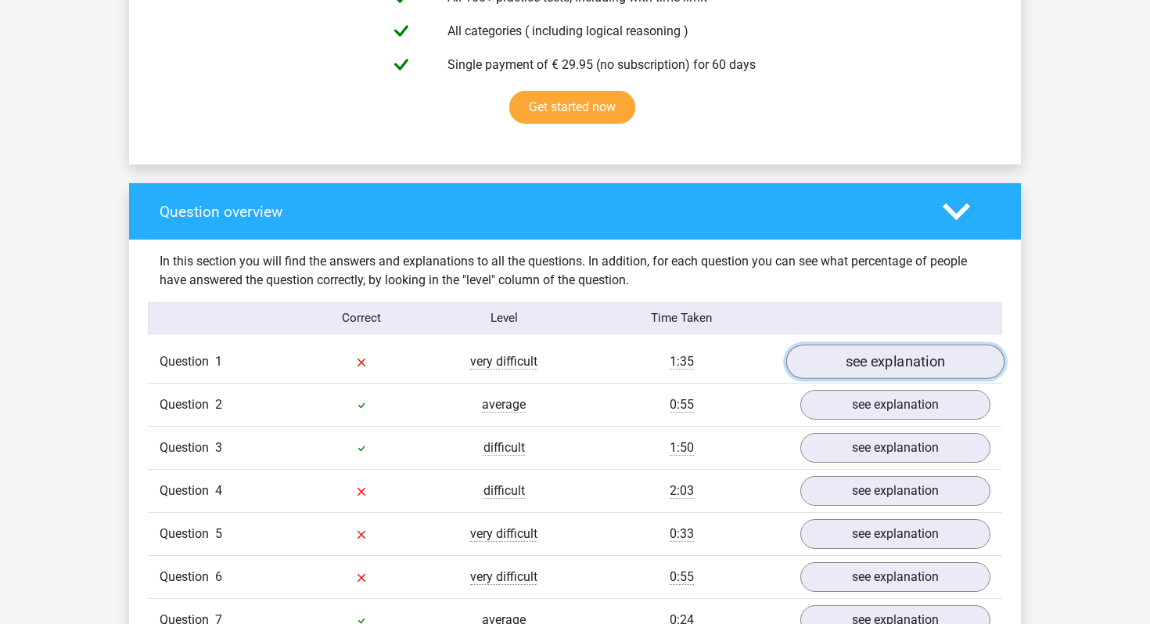
click at [871, 361] on link "see explanation" at bounding box center [895, 361] width 218 height 34
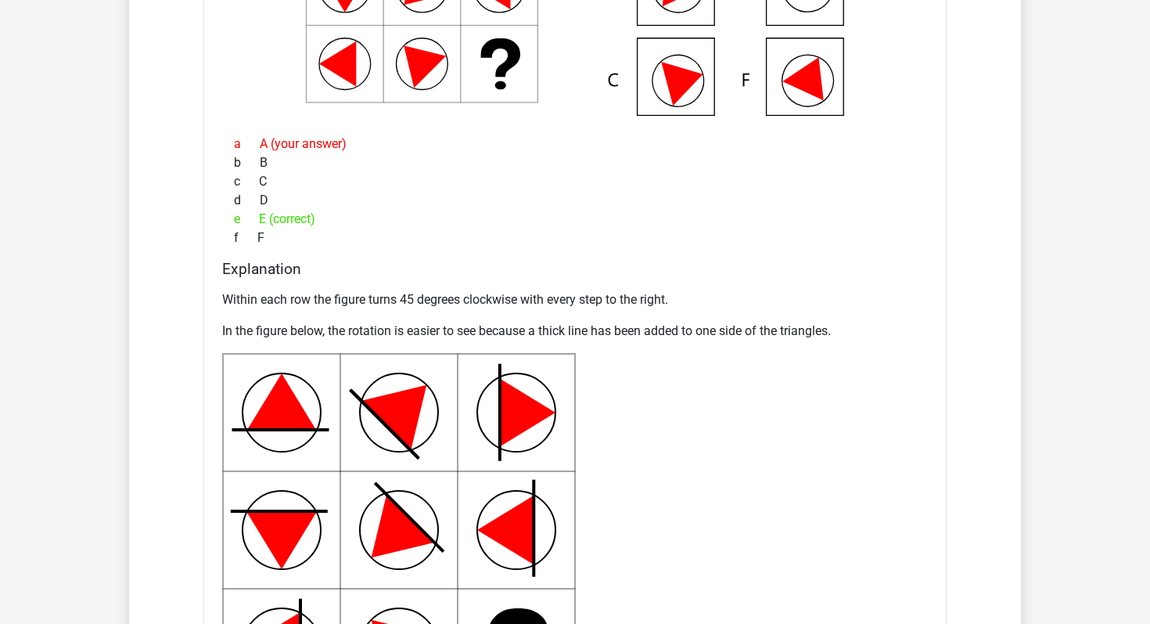
scroll to position [1559, 0]
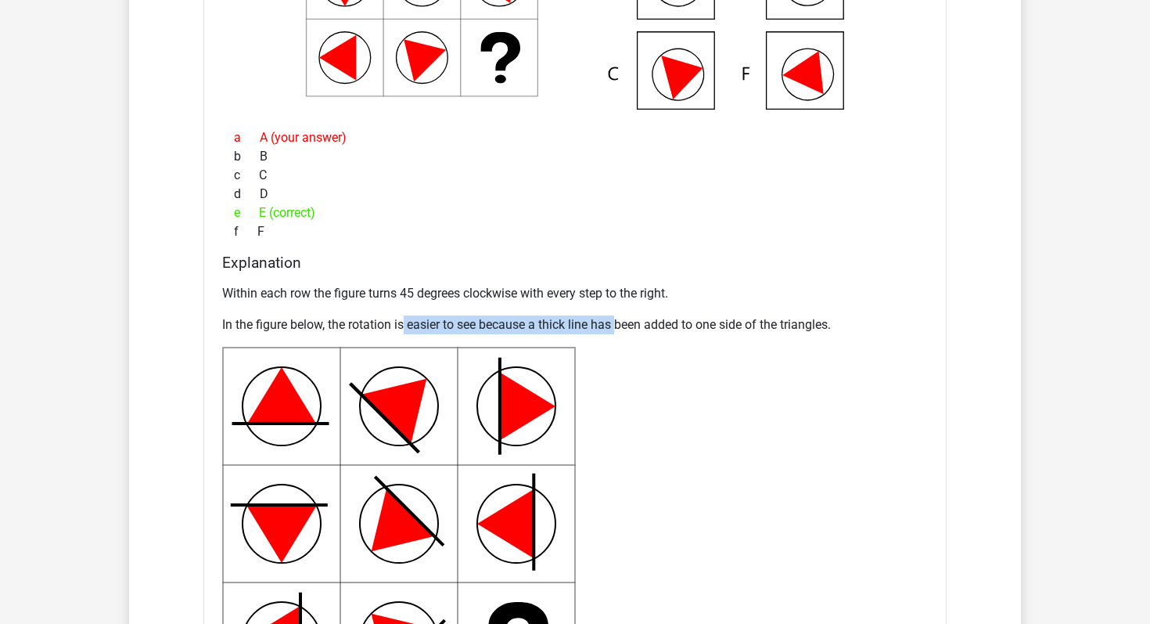
drag, startPoint x: 405, startPoint y: 327, endPoint x: 619, endPoint y: 320, distance: 213.7
click at [619, 320] on p "In the figure below, the rotation is easier to see because a thick line has bee…" at bounding box center [575, 324] width 706 height 19
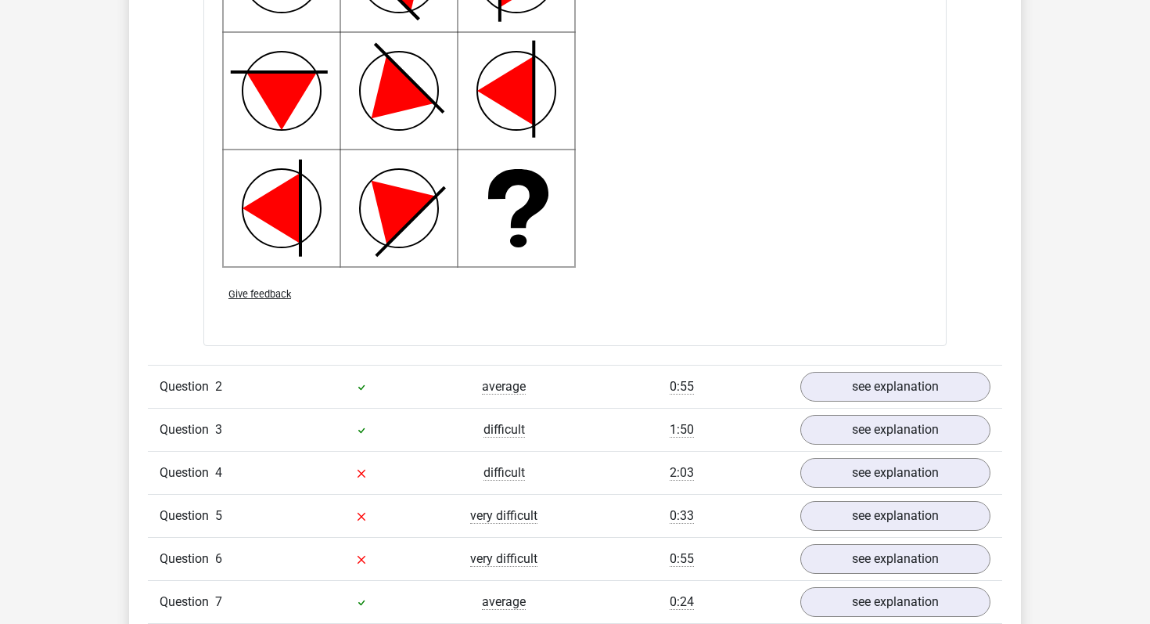
scroll to position [1994, 0]
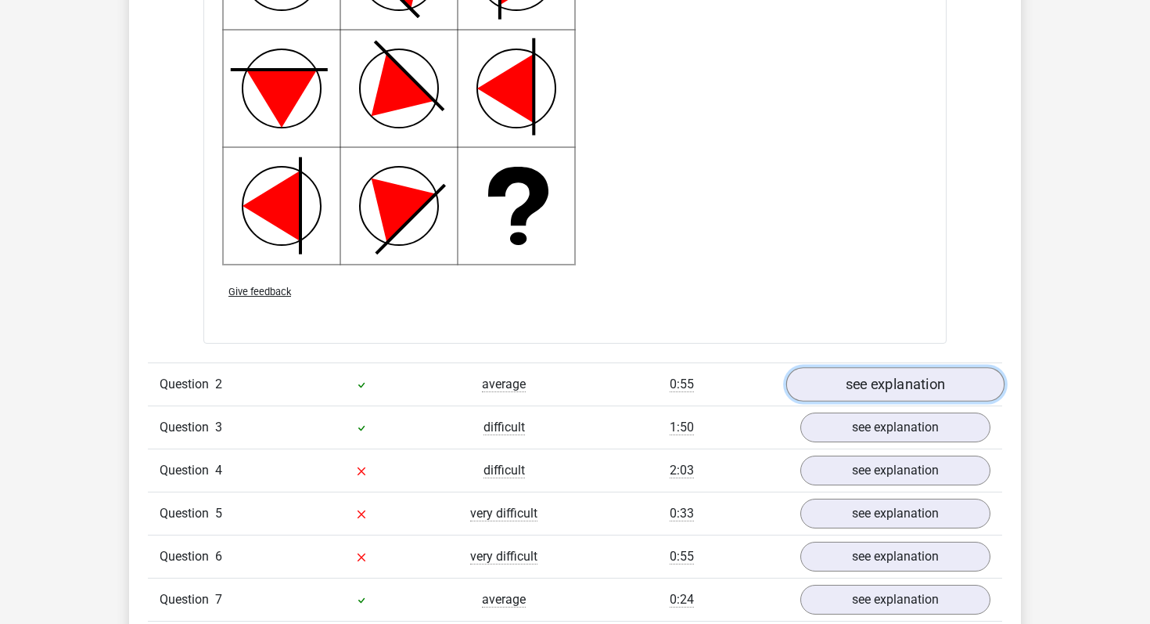
click at [901, 379] on link "see explanation" at bounding box center [895, 384] width 218 height 34
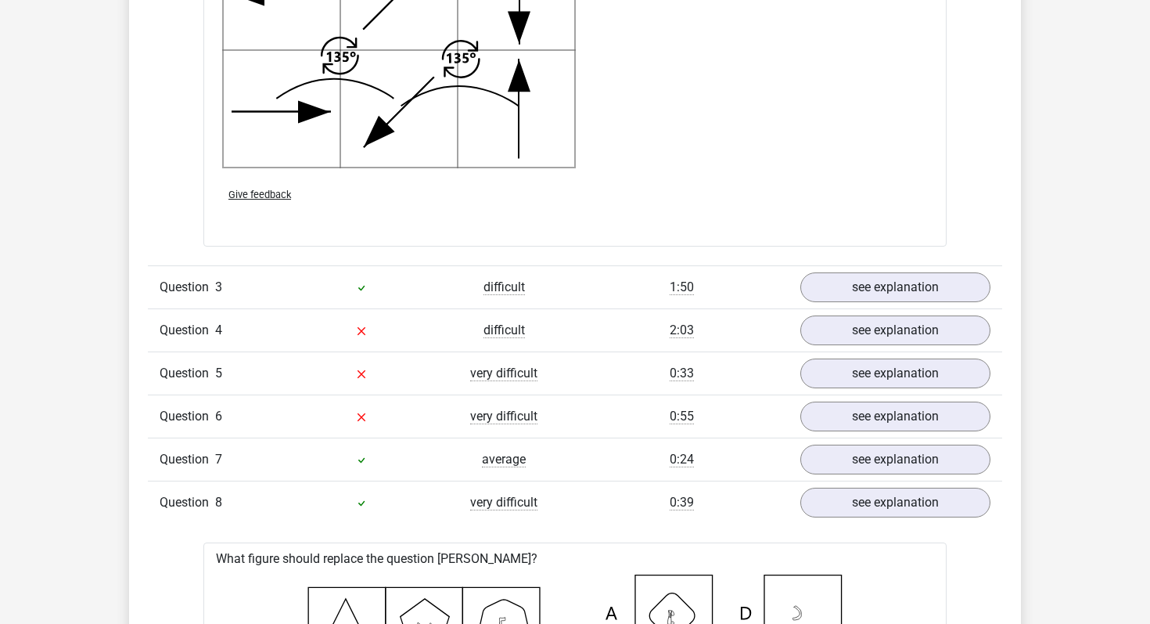
scroll to position [3129, 0]
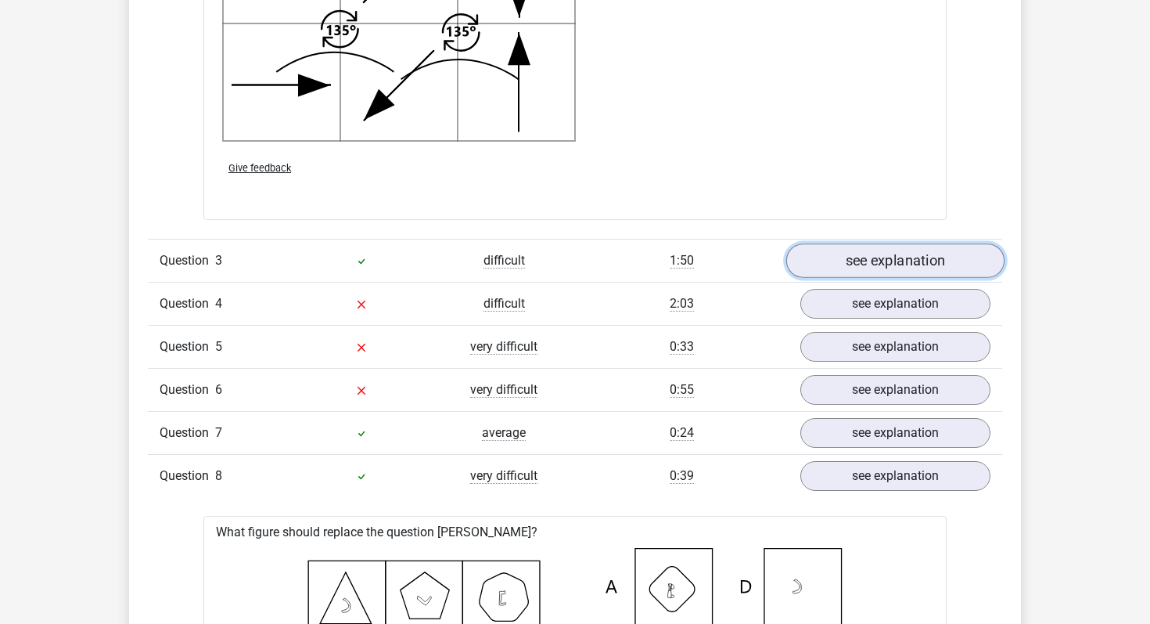
click at [872, 254] on link "see explanation" at bounding box center [895, 261] width 218 height 34
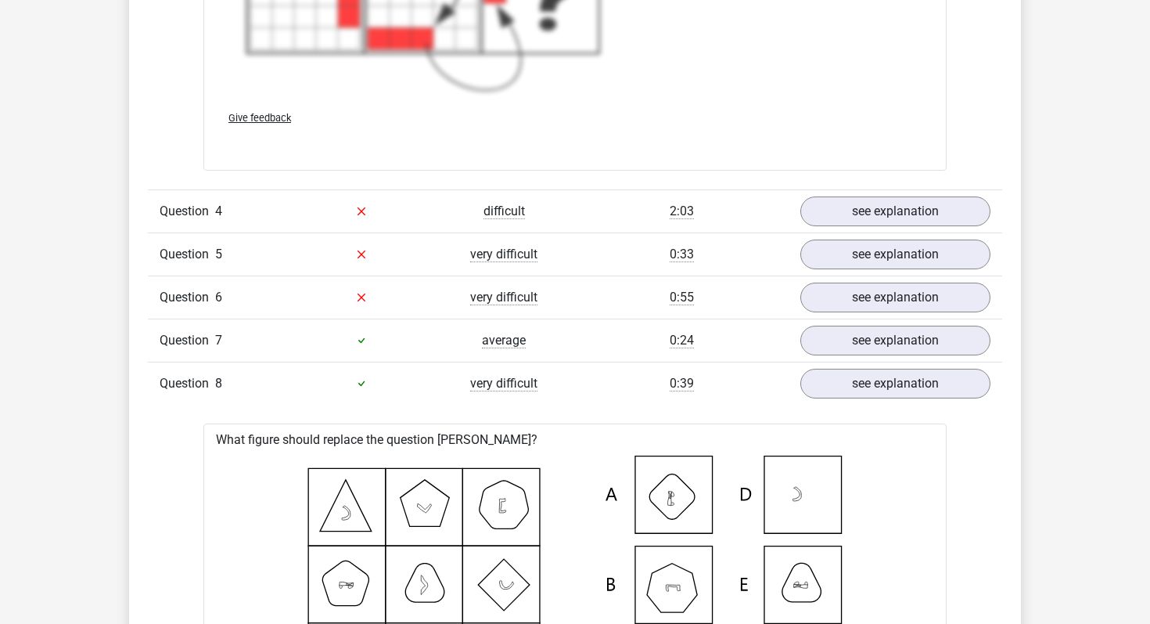
scroll to position [4349, 0]
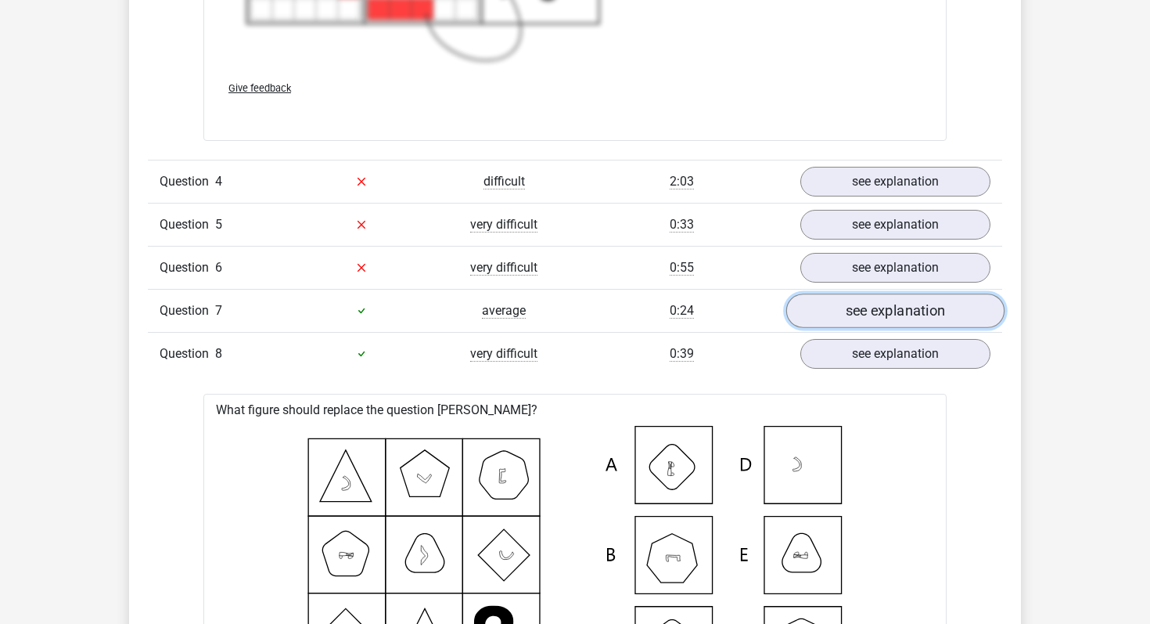
click at [897, 318] on link "see explanation" at bounding box center [895, 310] width 218 height 34
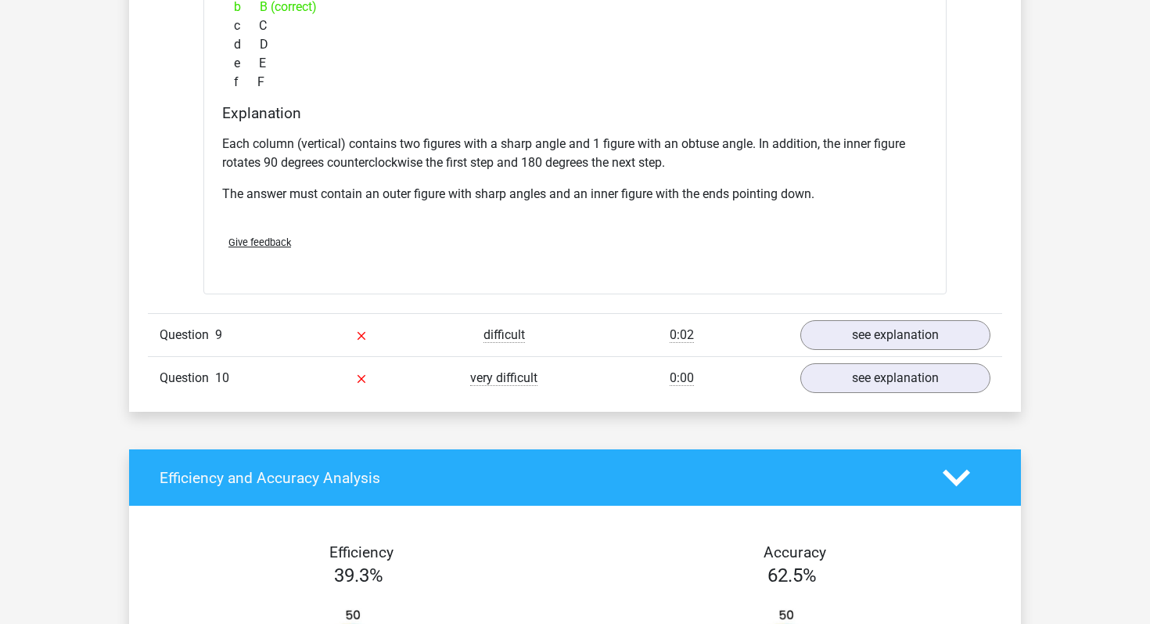
scroll to position [6130, 0]
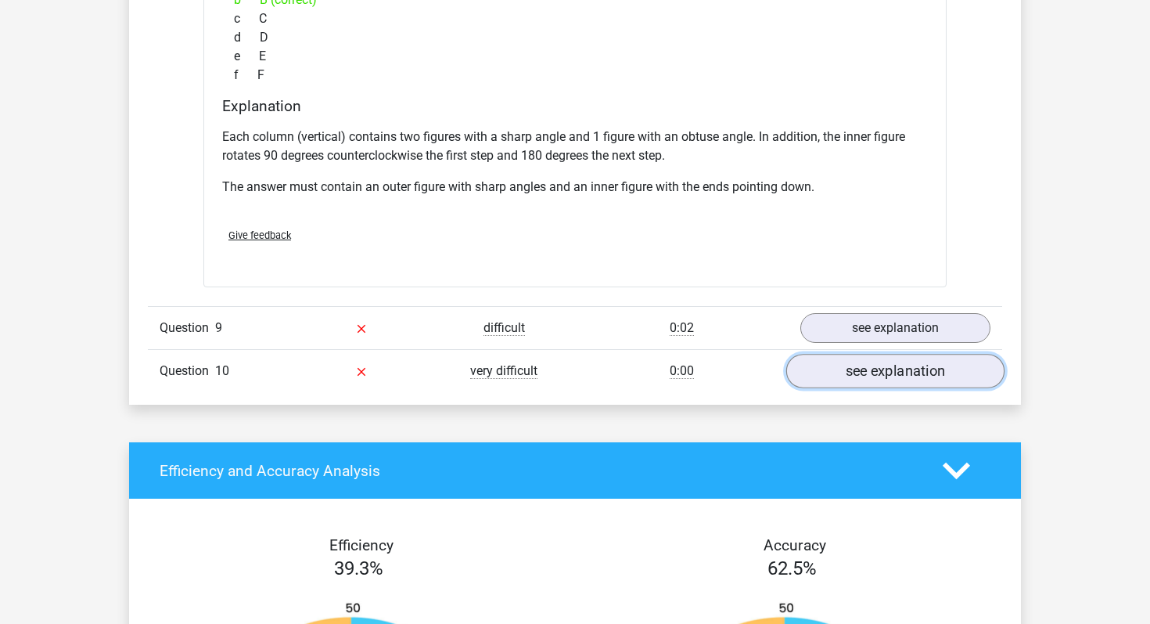
click at [856, 361] on link "see explanation" at bounding box center [895, 371] width 218 height 34
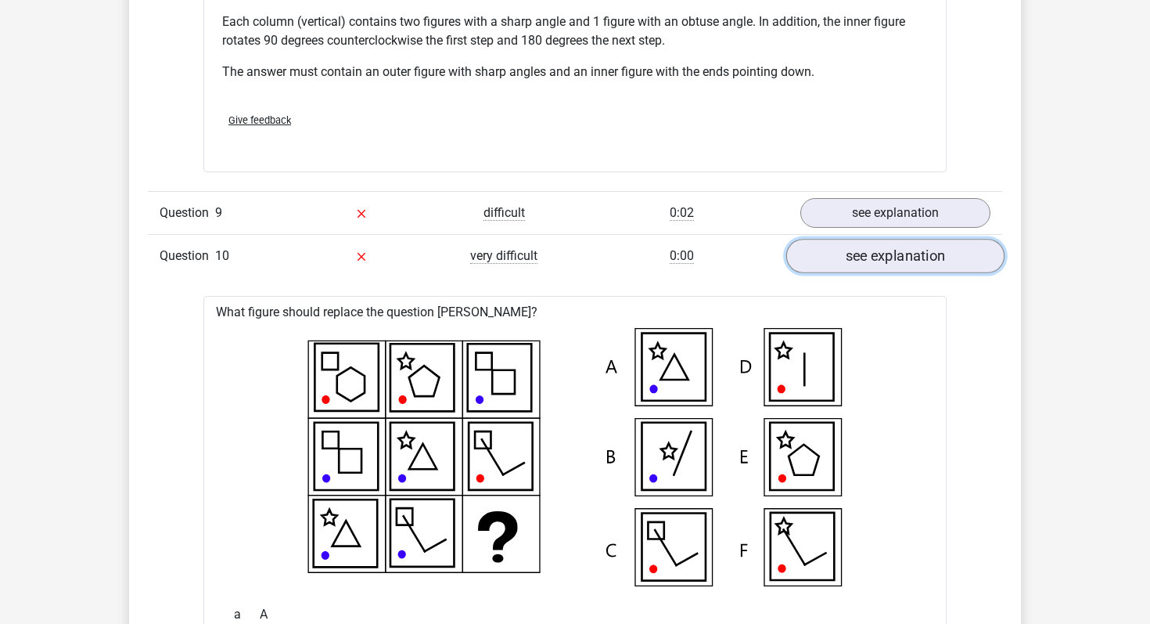
scroll to position [6238, 0]
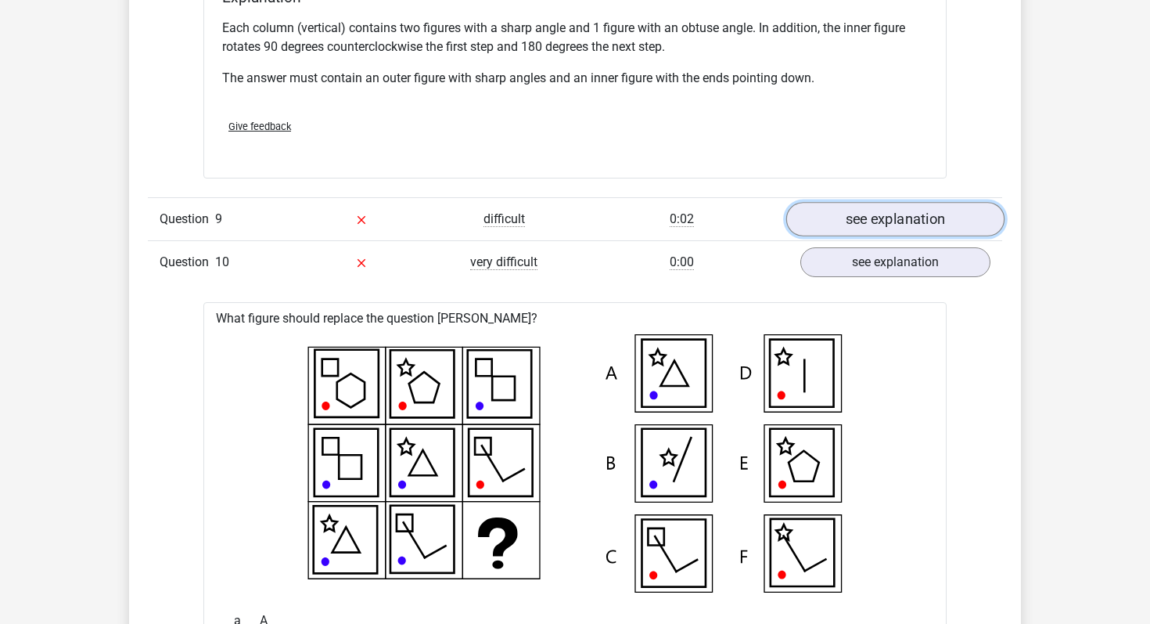
click at [885, 230] on link "see explanation" at bounding box center [895, 219] width 218 height 34
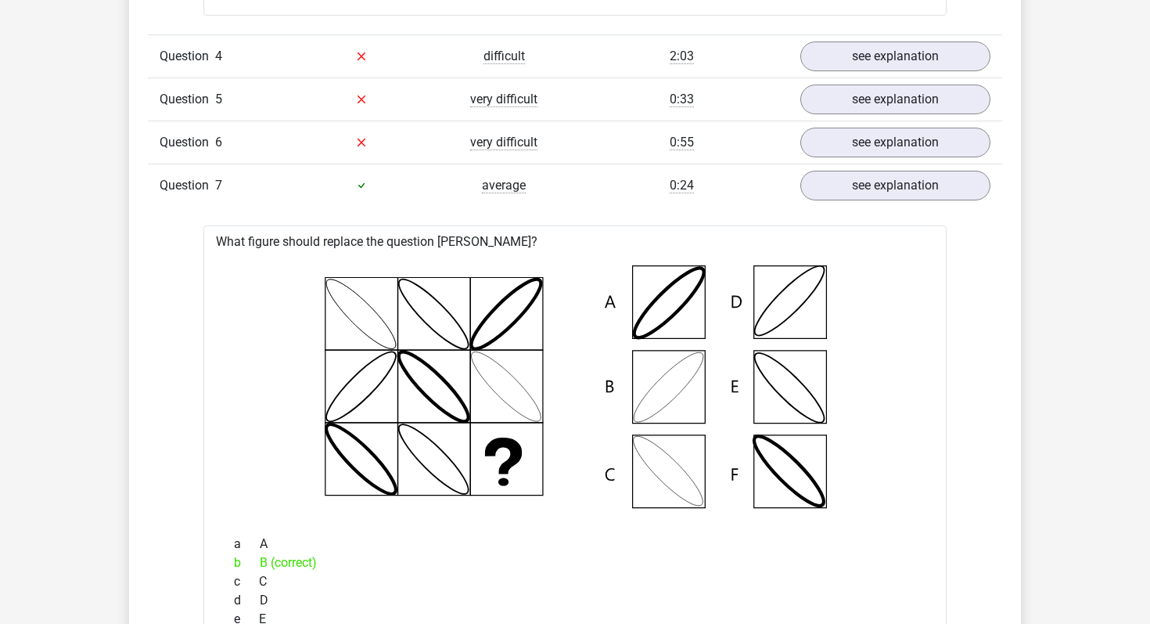
scroll to position [4198, 0]
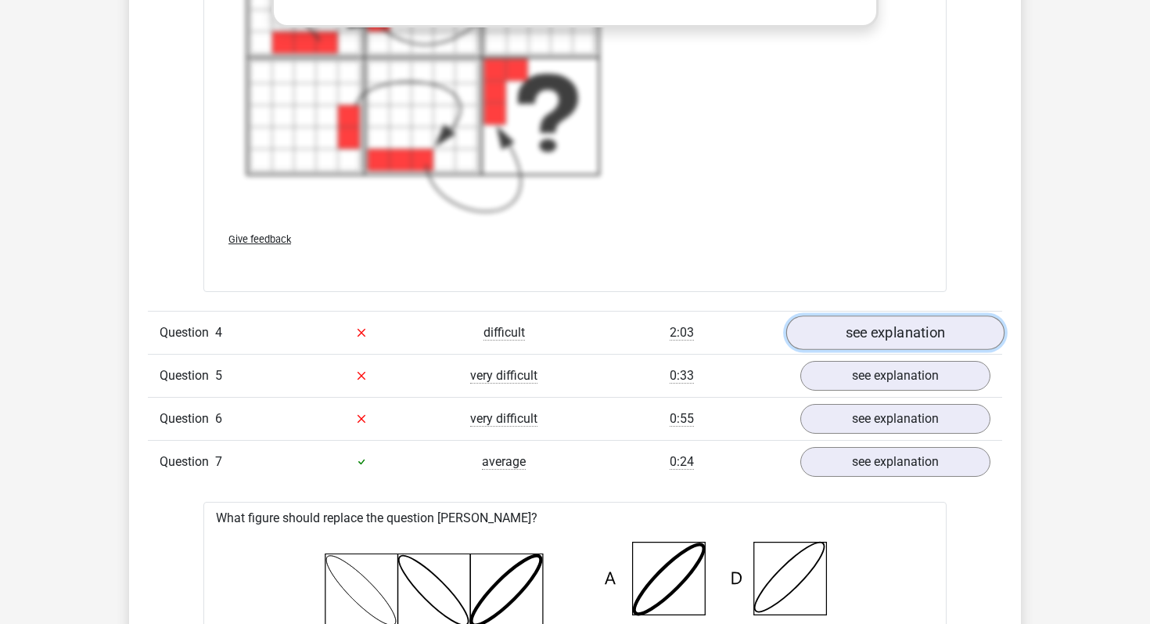
click at [853, 324] on link "see explanation" at bounding box center [895, 332] width 218 height 34
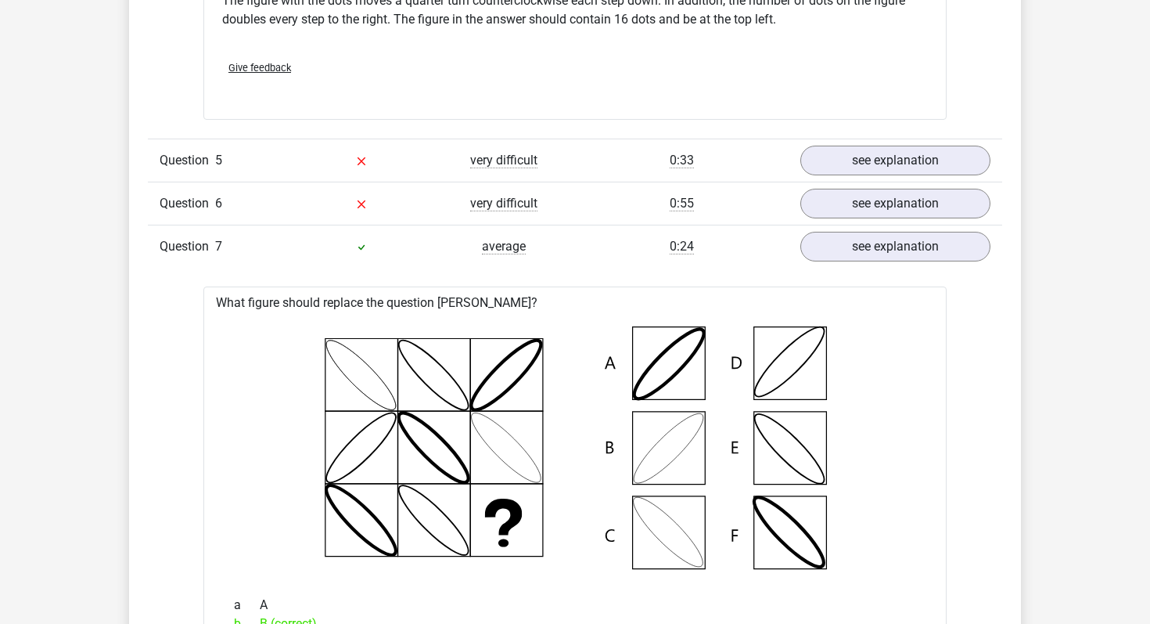
scroll to position [5040, 0]
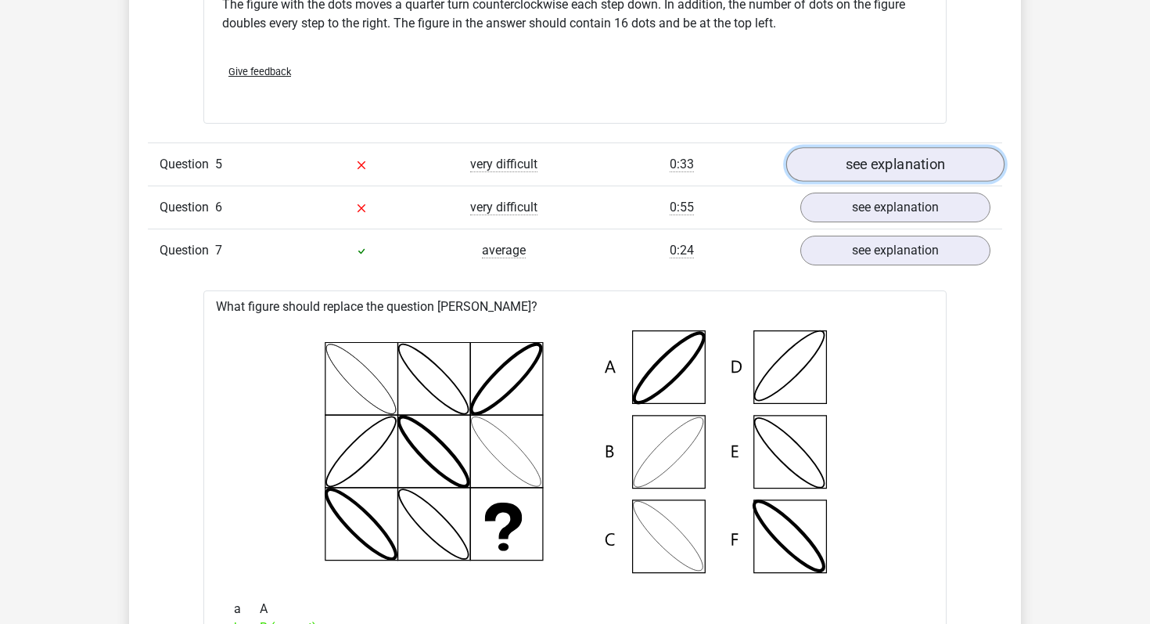
click at [887, 160] on link "see explanation" at bounding box center [895, 164] width 218 height 34
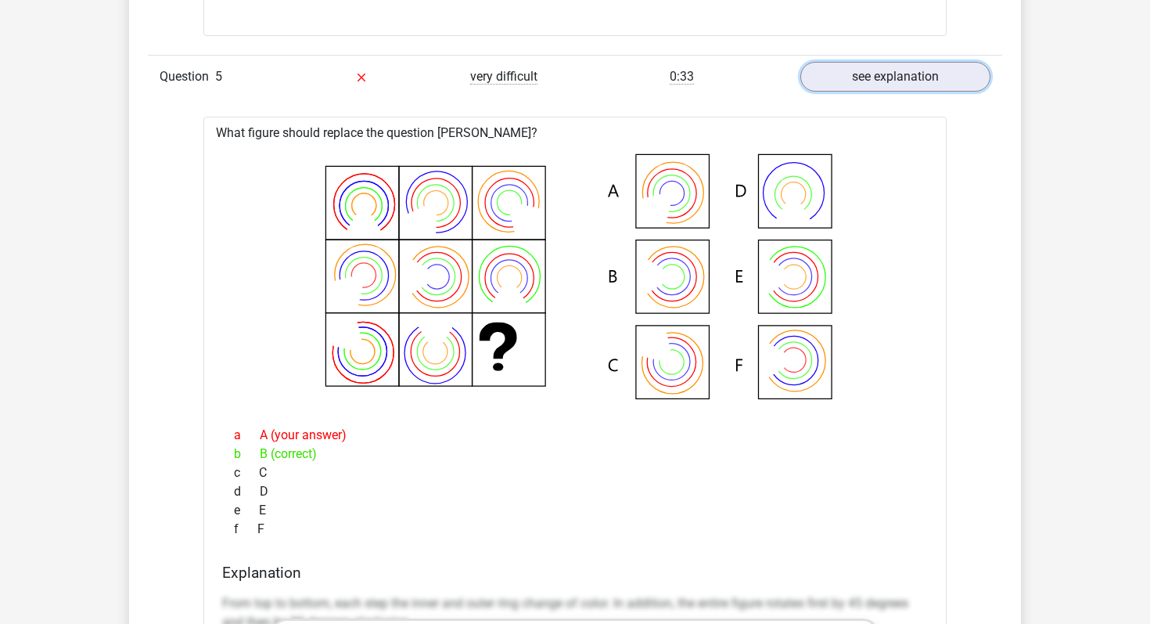
scroll to position [5137, 0]
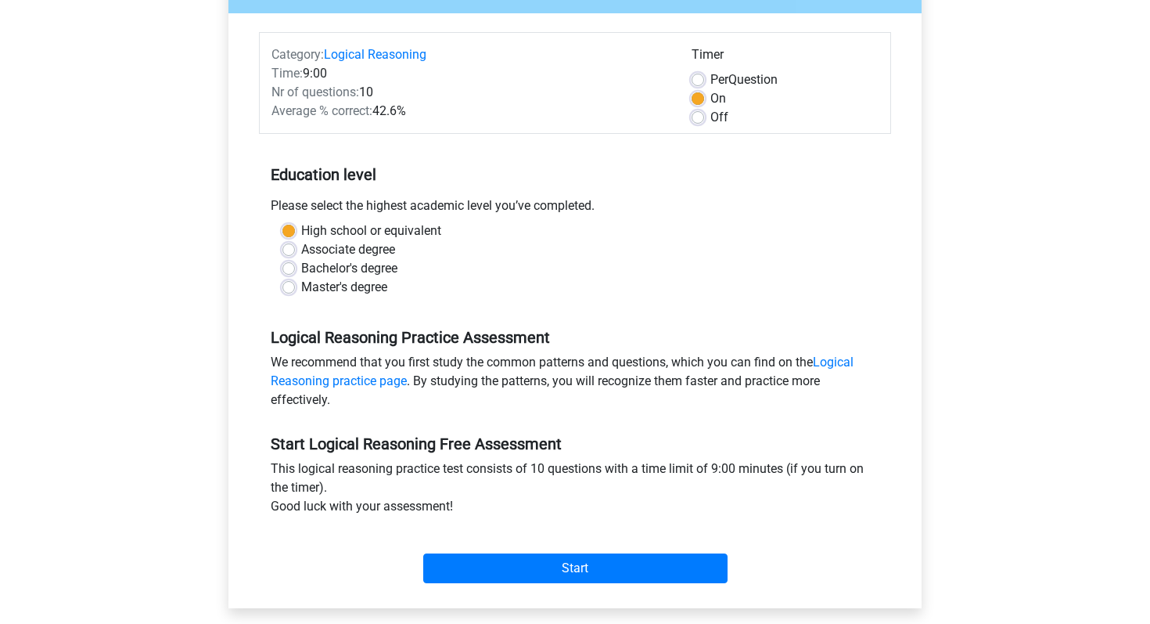
scroll to position [171, 0]
